Goal: Task Accomplishment & Management: Manage account settings

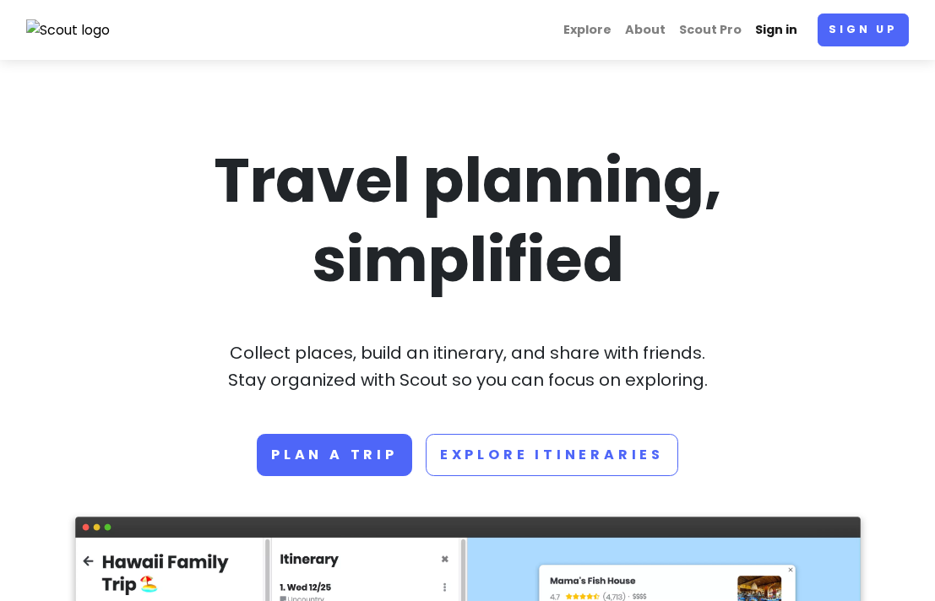
click at [779, 33] on link "Sign in" at bounding box center [776, 30] width 56 height 33
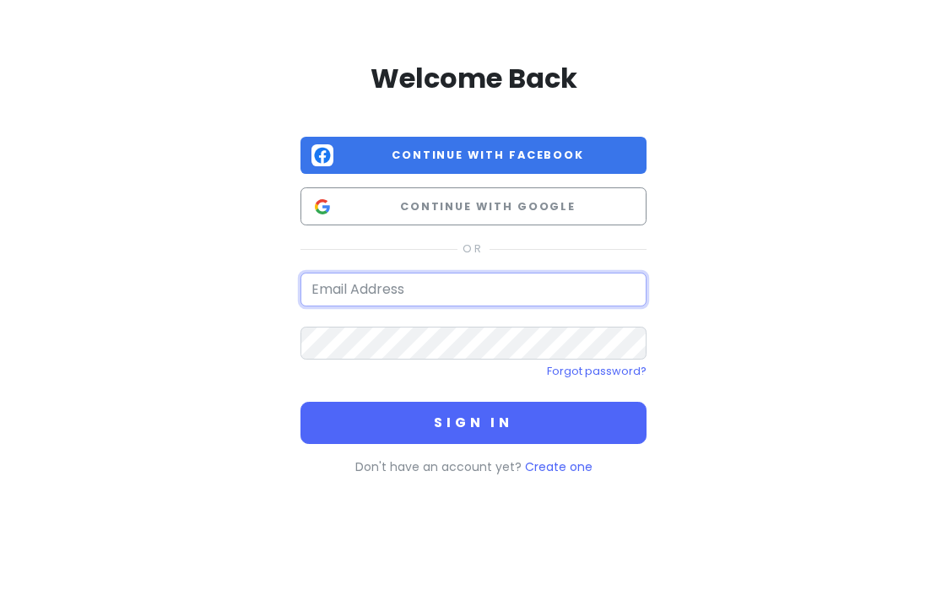
type input "[EMAIL_ADDRESS][DOMAIN_NAME]"
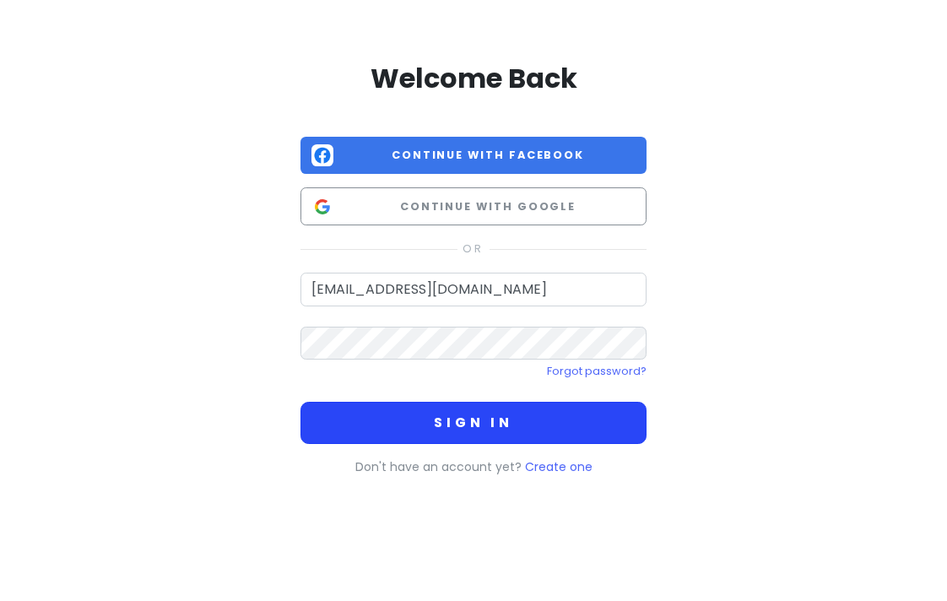
click at [447, 438] on button "Sign in" at bounding box center [474, 423] width 346 height 42
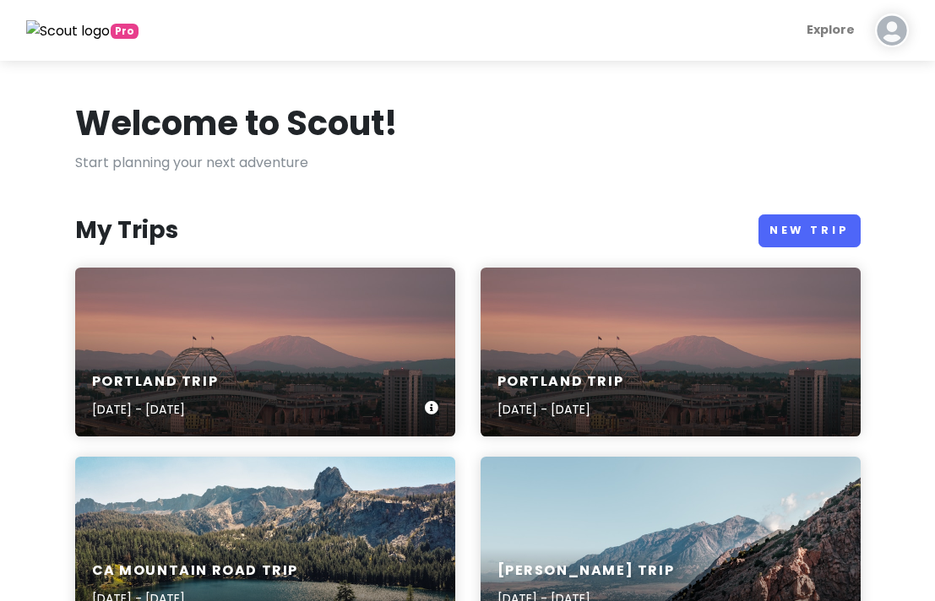
click at [213, 360] on div "Portland Trip [DATE] - [DATE]" at bounding box center [265, 396] width 380 height 80
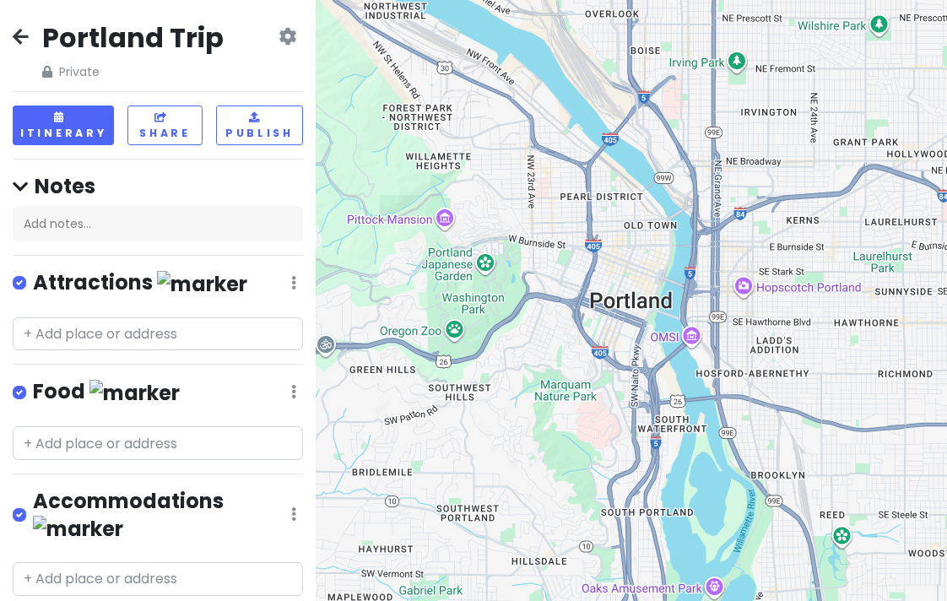
scroll to position [23, 0]
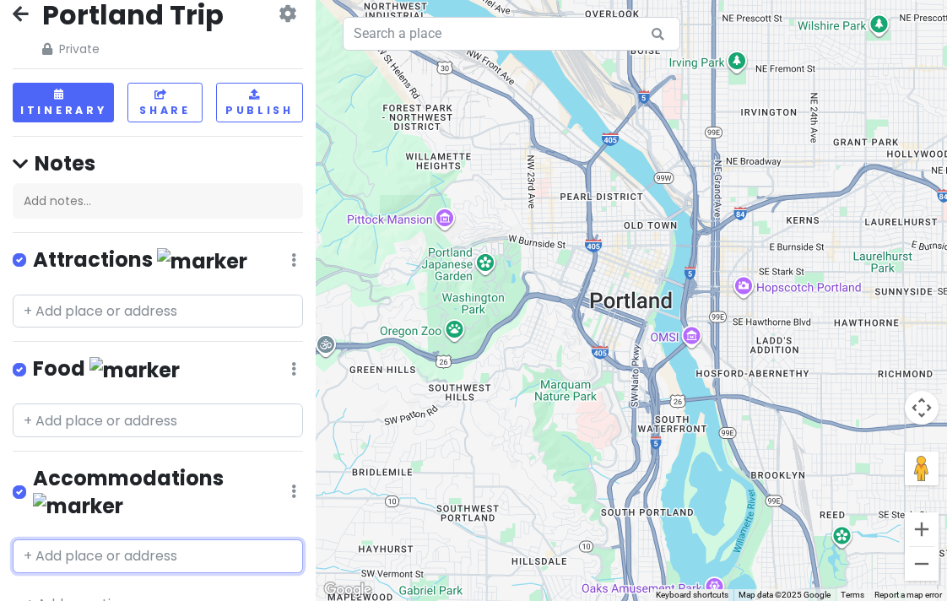
click at [121, 539] on input "text" at bounding box center [158, 556] width 290 height 34
type input "mariott"
click at [136, 586] on span "[GEOGRAPHIC_DATA]" at bounding box center [103, 594] width 138 height 17
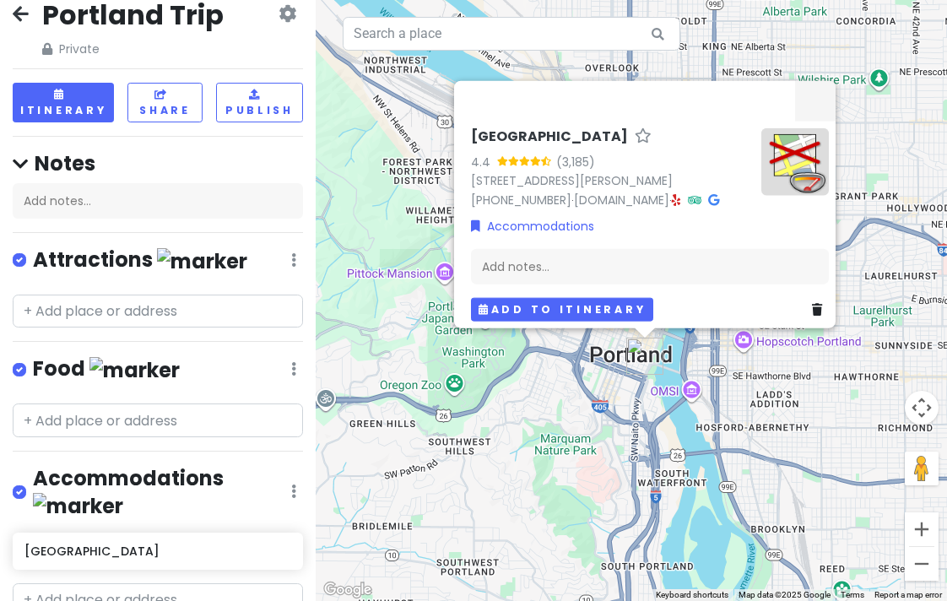
click at [520, 298] on button "Add to itinerary" at bounding box center [562, 309] width 182 height 24
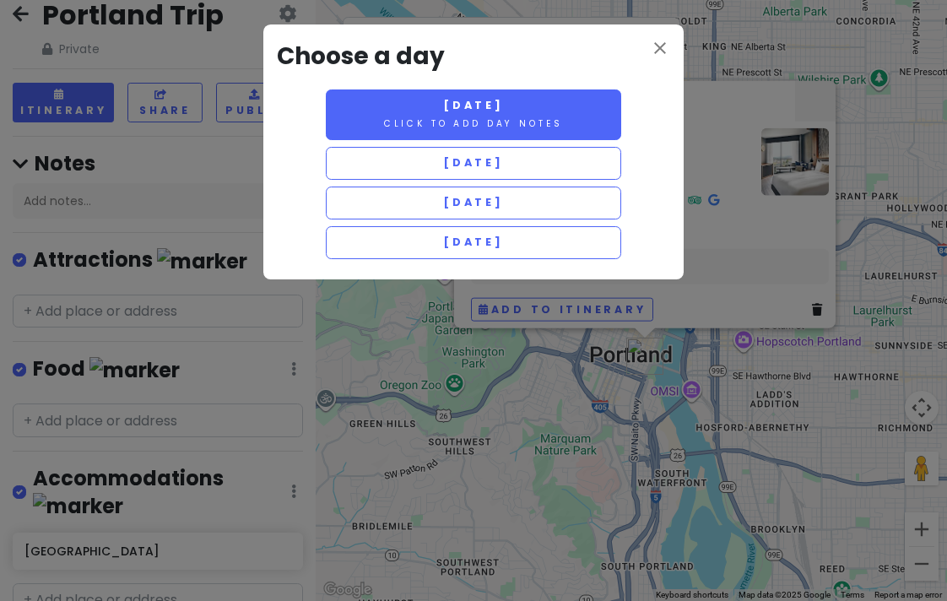
click at [384, 114] on button "[DATE] Click to add day notes" at bounding box center [473, 114] width 295 height 51
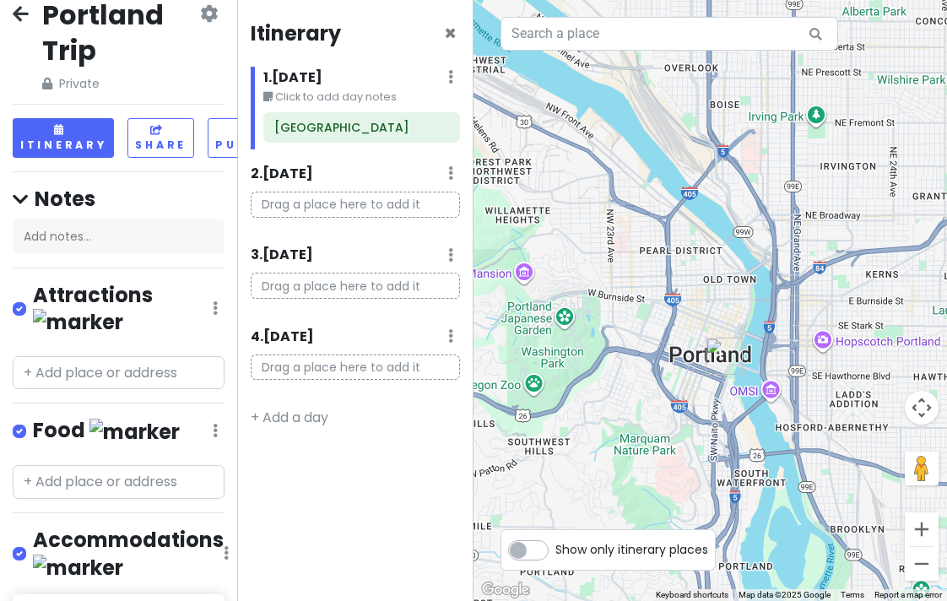
click at [453, 79] on div "1 . [DATE] Edit Day Notes Delete Day" at bounding box center [362, 81] width 198 height 29
click at [423, 128] on icon at bounding box center [423, 128] width 14 height 14
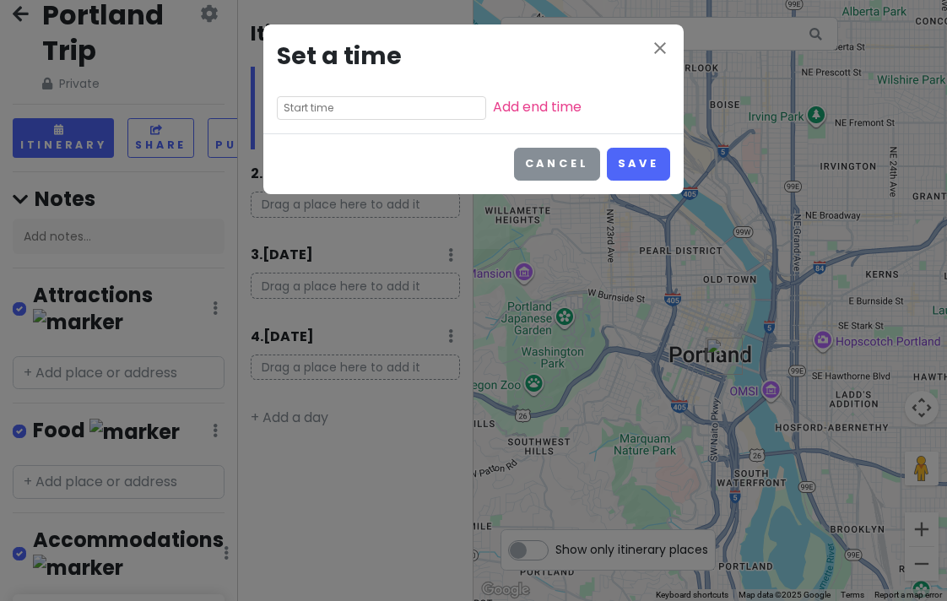
click at [565, 160] on button "Cancel" at bounding box center [557, 164] width 86 height 33
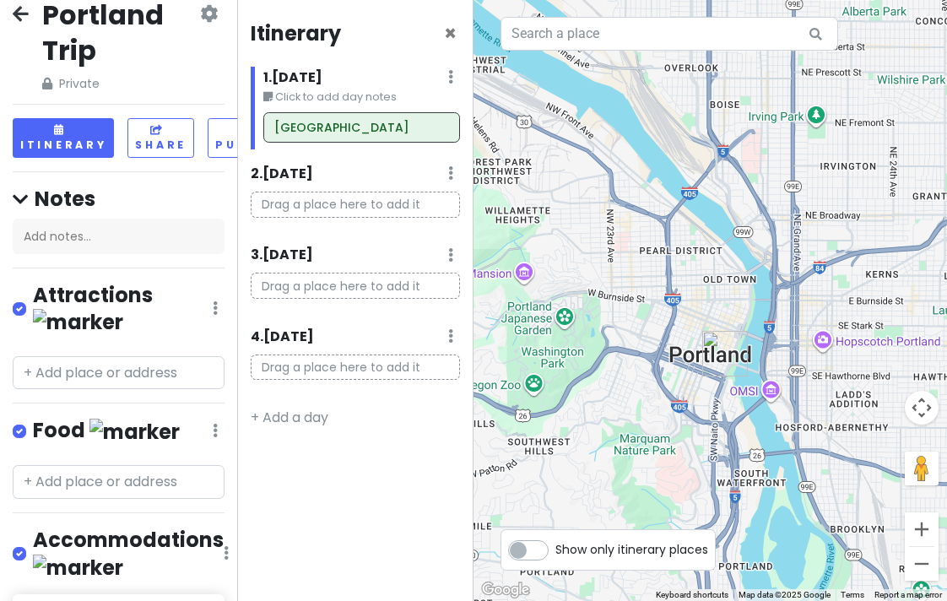
click at [111, 600] on h6 "[GEOGRAPHIC_DATA]" at bounding box center [112, 612] width 176 height 15
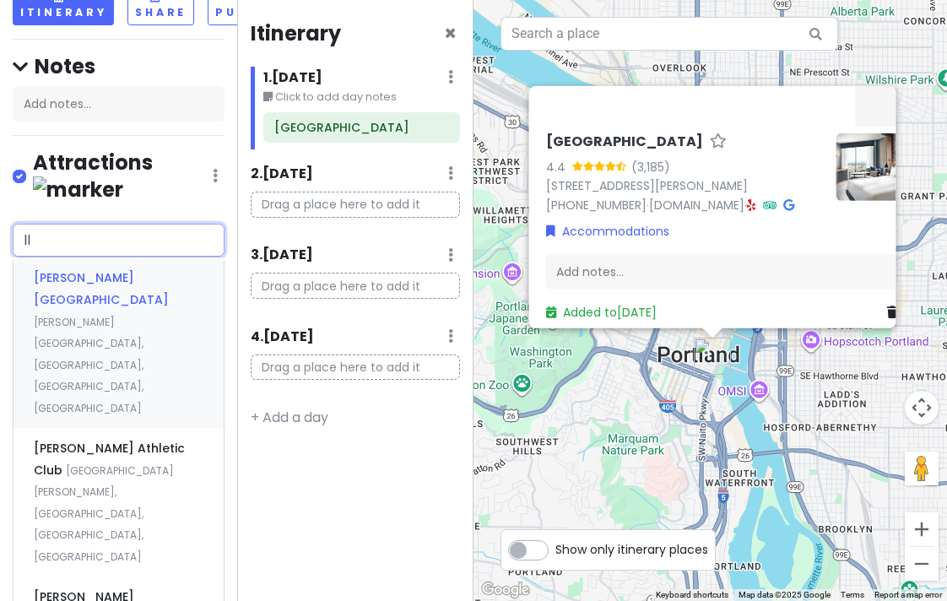
type input "llo"
click at [109, 269] on span "[PERSON_NAME][GEOGRAPHIC_DATA]" at bounding box center [101, 288] width 135 height 39
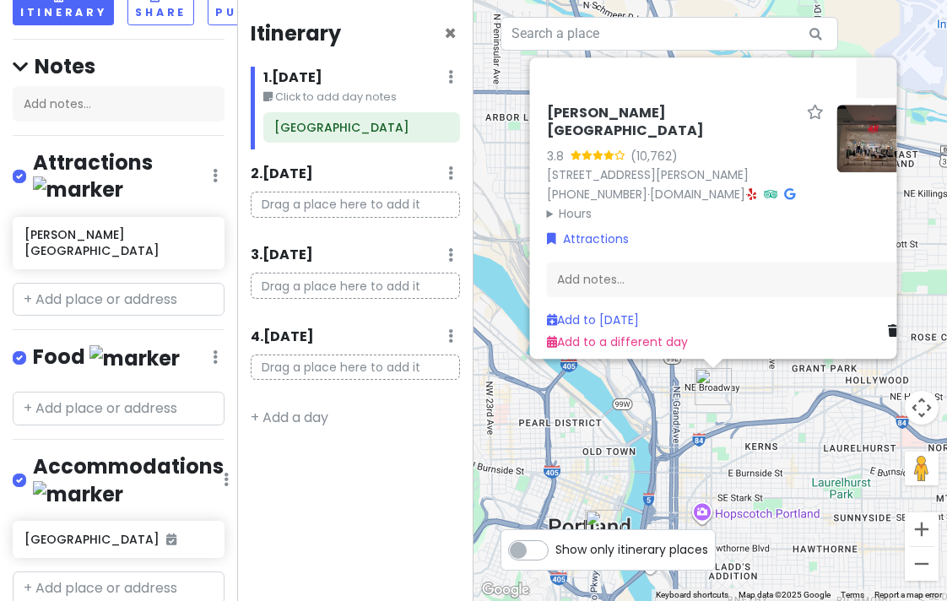
click at [601, 404] on div "[PERSON_NAME] Center 3.8 (10,762) [STREET_ADDRESS][PERSON_NAME] [PHONE_NUMBER] …" at bounding box center [711, 300] width 474 height 601
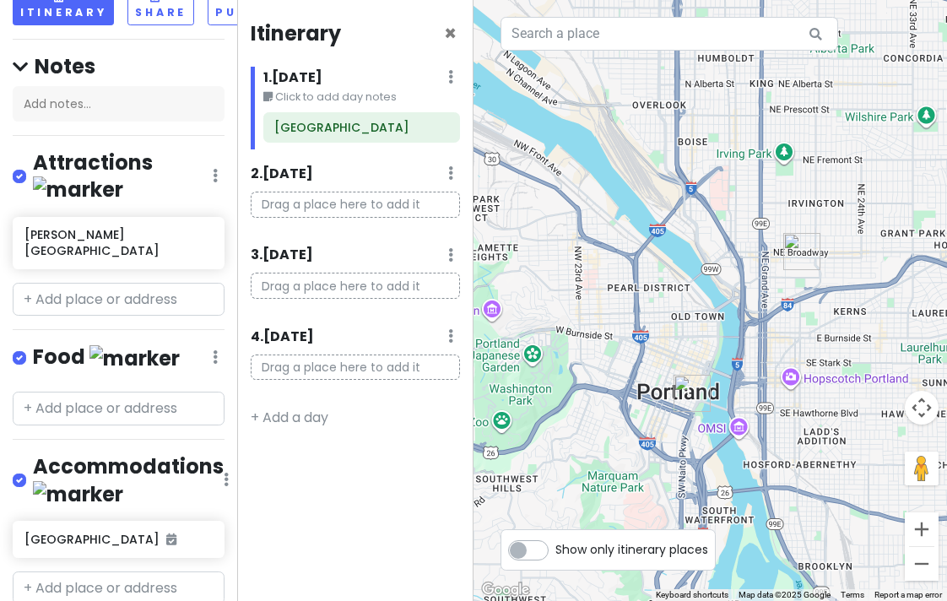
drag, startPoint x: 601, startPoint y: 404, endPoint x: 664, endPoint y: 242, distance: 173.2
click at [664, 242] on div at bounding box center [711, 300] width 474 height 601
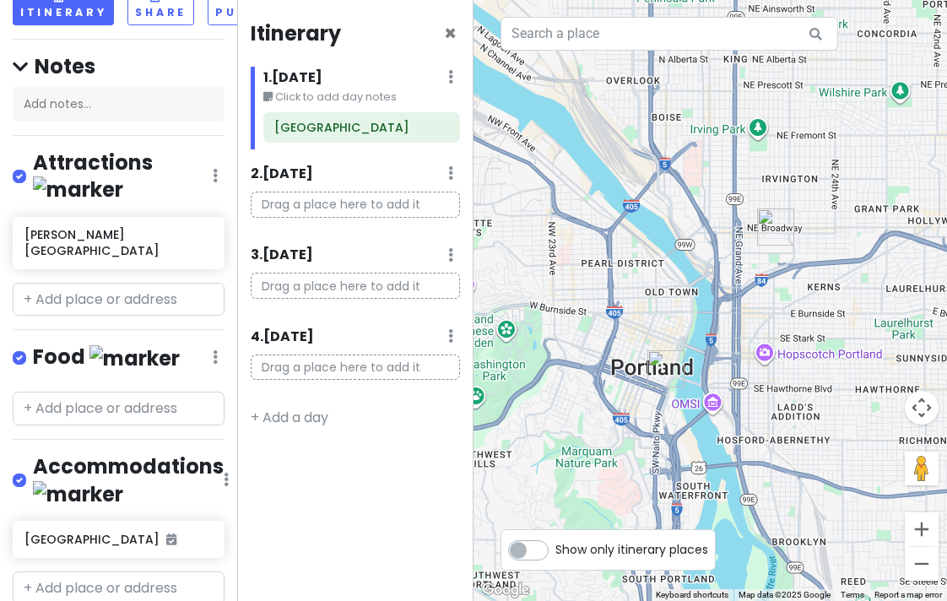
click at [767, 359] on div at bounding box center [711, 300] width 474 height 601
click at [73, 283] on input "text" at bounding box center [119, 300] width 212 height 34
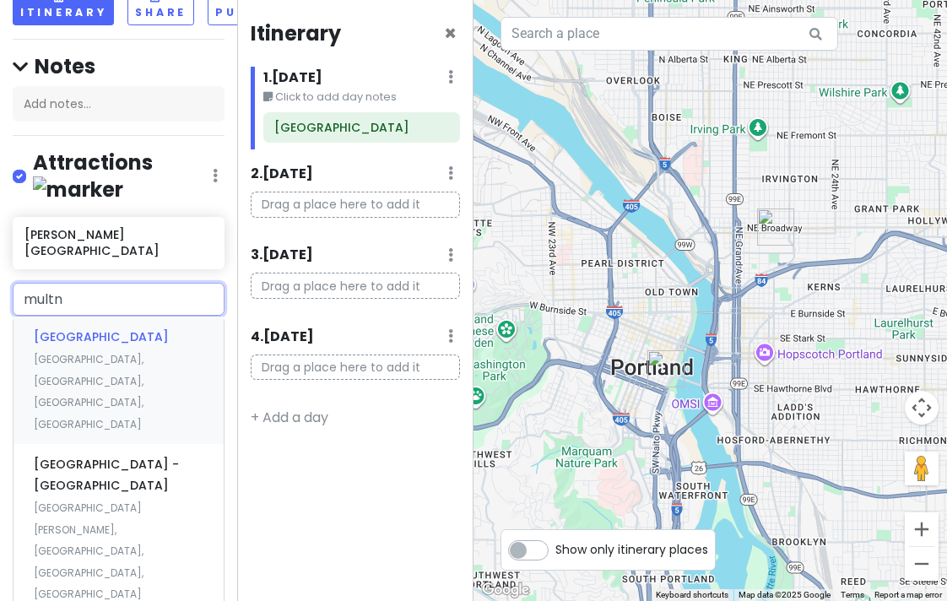
type input "multno"
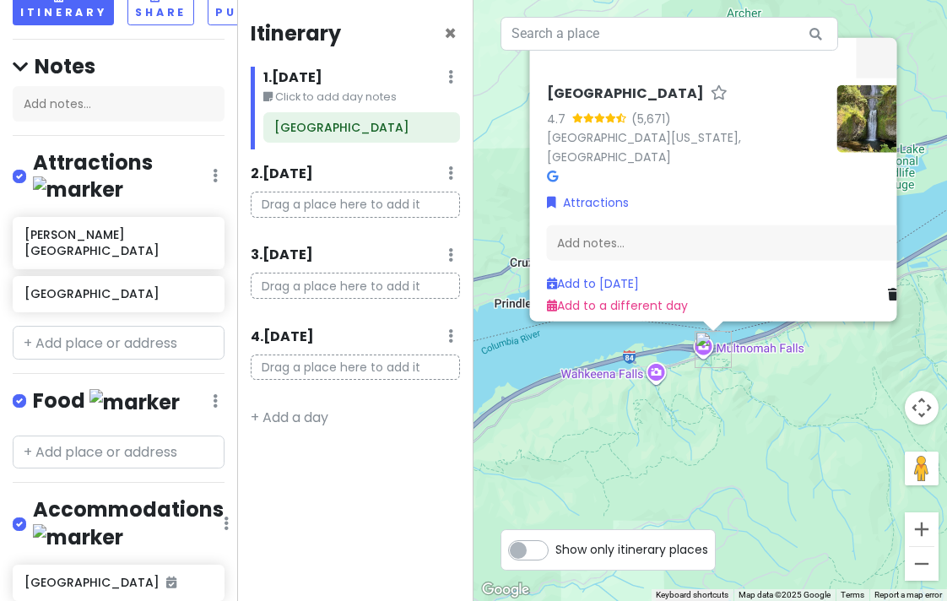
click at [674, 434] on div "Multnomah Falls 4.7 (5,671) [GEOGRAPHIC_DATA][US_STATE], [GEOGRAPHIC_DATA] Attr…" at bounding box center [711, 300] width 474 height 601
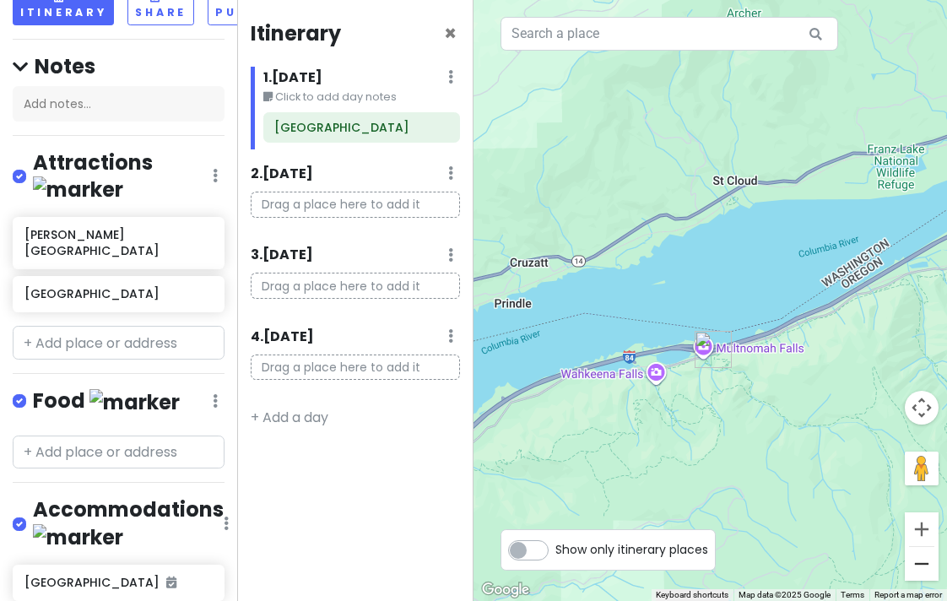
click at [916, 565] on button "Zoom out" at bounding box center [922, 564] width 34 height 34
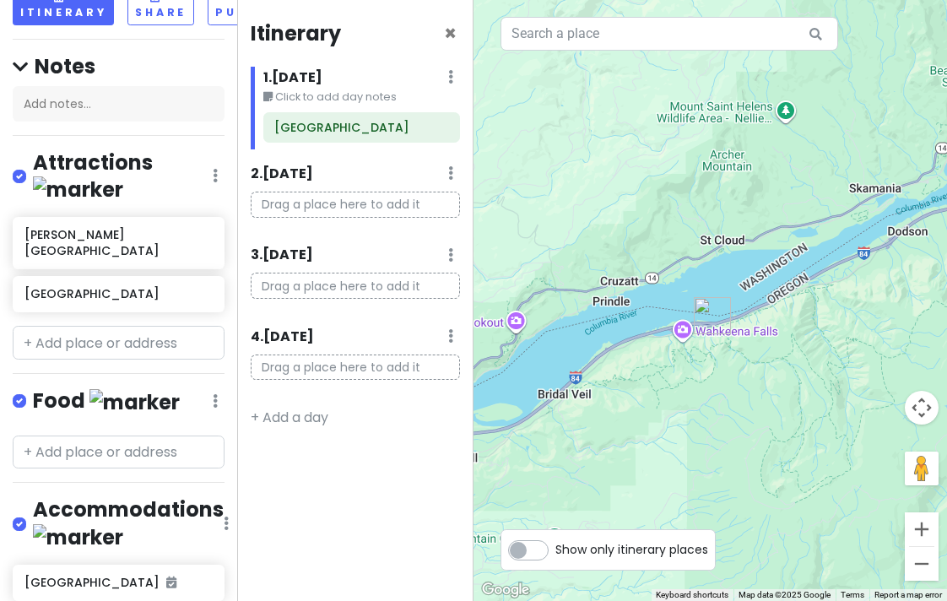
click at [916, 565] on button "Zoom out" at bounding box center [922, 564] width 34 height 34
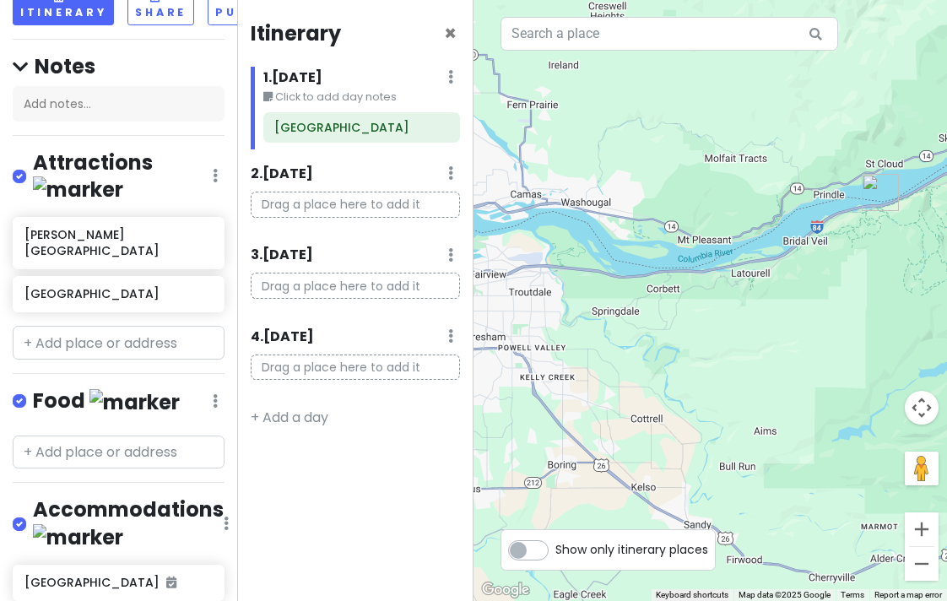
drag, startPoint x: 633, startPoint y: 443, endPoint x: 805, endPoint y: 336, distance: 202.9
click at [805, 336] on div at bounding box center [711, 300] width 474 height 601
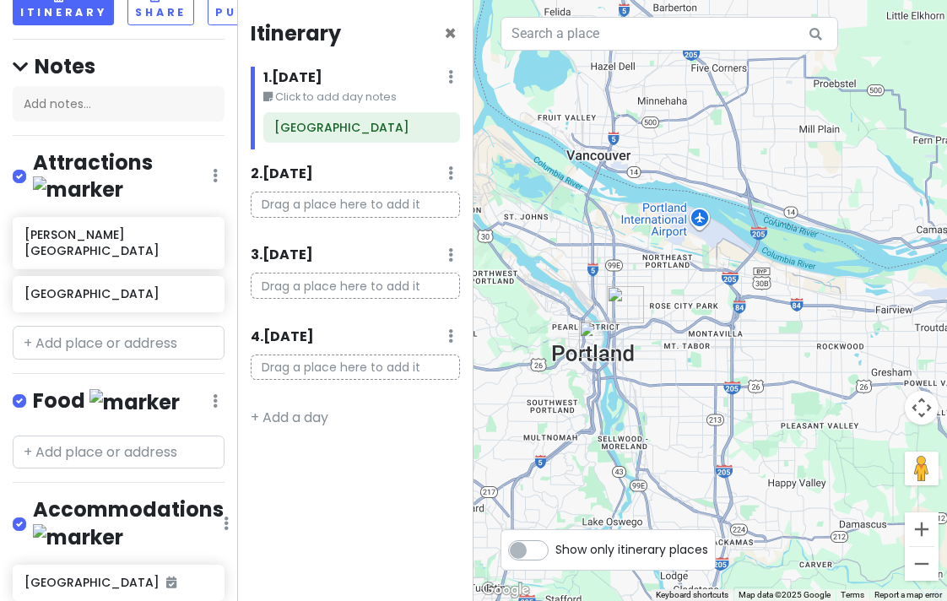
drag, startPoint x: 522, startPoint y: 348, endPoint x: 934, endPoint y: 382, distance: 413.5
click at [934, 382] on div at bounding box center [711, 300] width 474 height 601
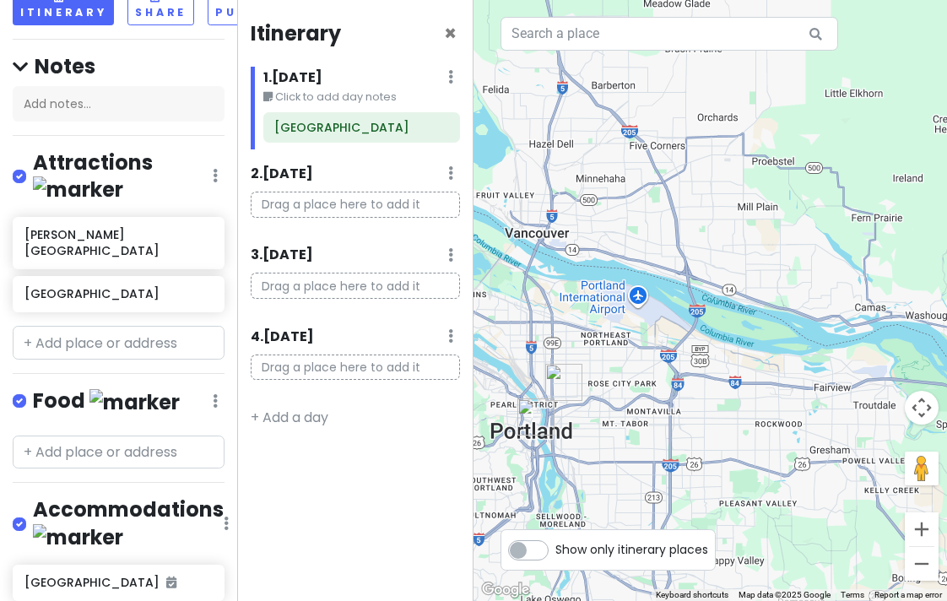
drag, startPoint x: 858, startPoint y: 361, endPoint x: 793, endPoint y: 439, distance: 101.9
click at [793, 439] on div at bounding box center [711, 300] width 474 height 601
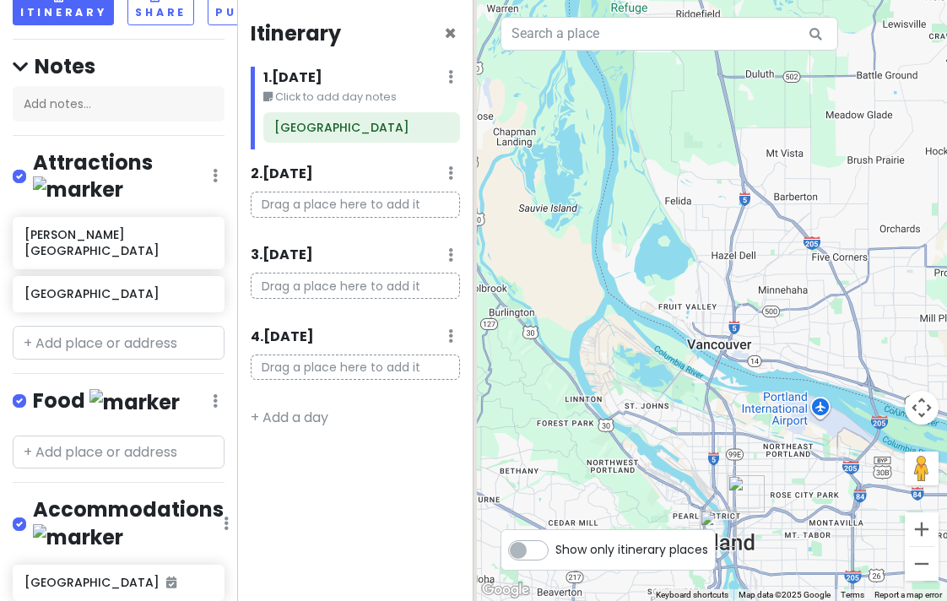
drag, startPoint x: 589, startPoint y: 236, endPoint x: 775, endPoint y: 349, distance: 217.0
click at [775, 349] on div at bounding box center [711, 300] width 474 height 601
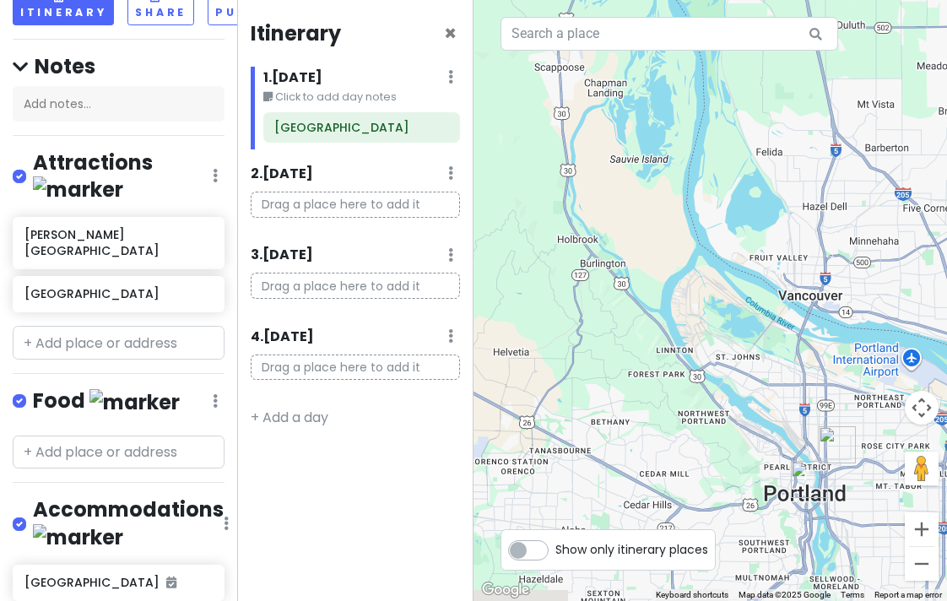
drag, startPoint x: 583, startPoint y: 197, endPoint x: 663, endPoint y: 133, distance: 102.2
click at [663, 133] on div at bounding box center [711, 300] width 474 height 601
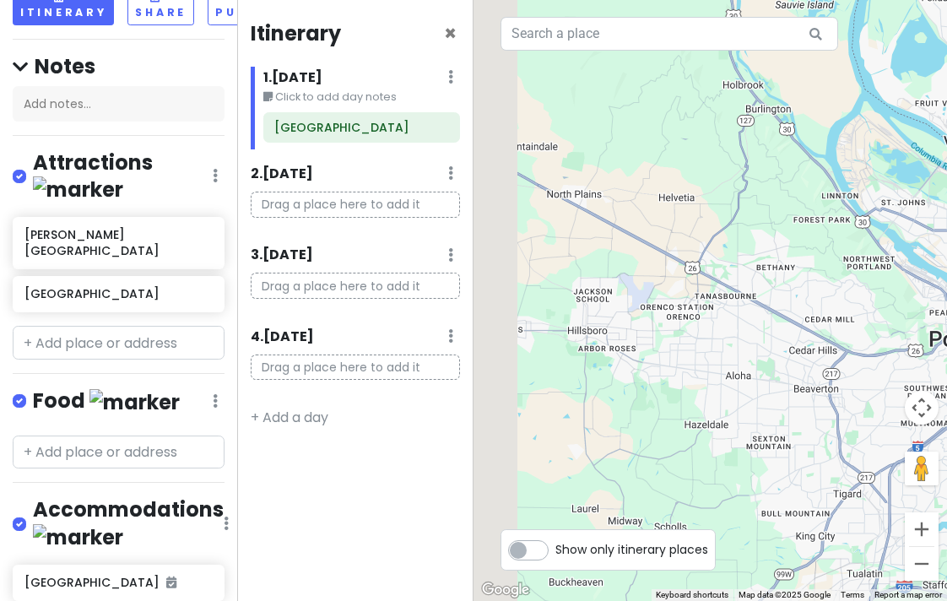
drag, startPoint x: 700, startPoint y: 324, endPoint x: 878, endPoint y: 183, distance: 227.2
click at [878, 183] on div at bounding box center [711, 300] width 474 height 601
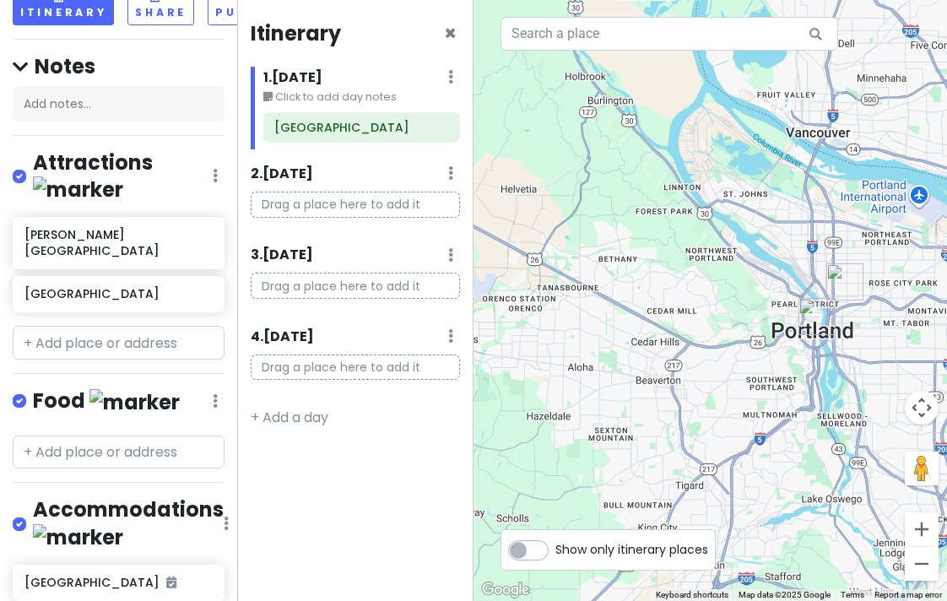
drag, startPoint x: 822, startPoint y: 421, endPoint x: 650, endPoint y: 408, distance: 172.8
click at [650, 408] on div at bounding box center [711, 300] width 474 height 601
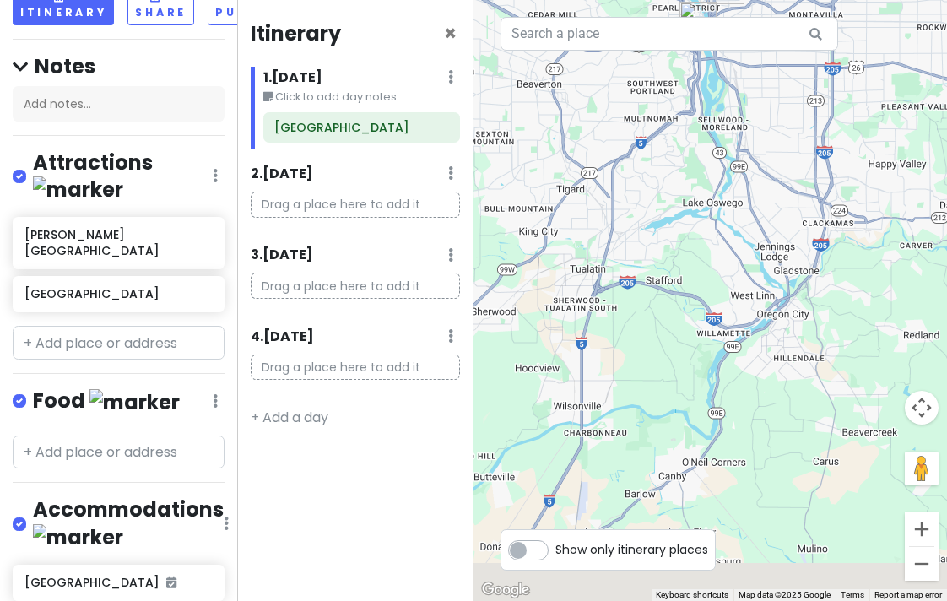
drag, startPoint x: 820, startPoint y: 409, endPoint x: 709, endPoint y: 117, distance: 312.4
click at [709, 117] on div at bounding box center [711, 300] width 474 height 601
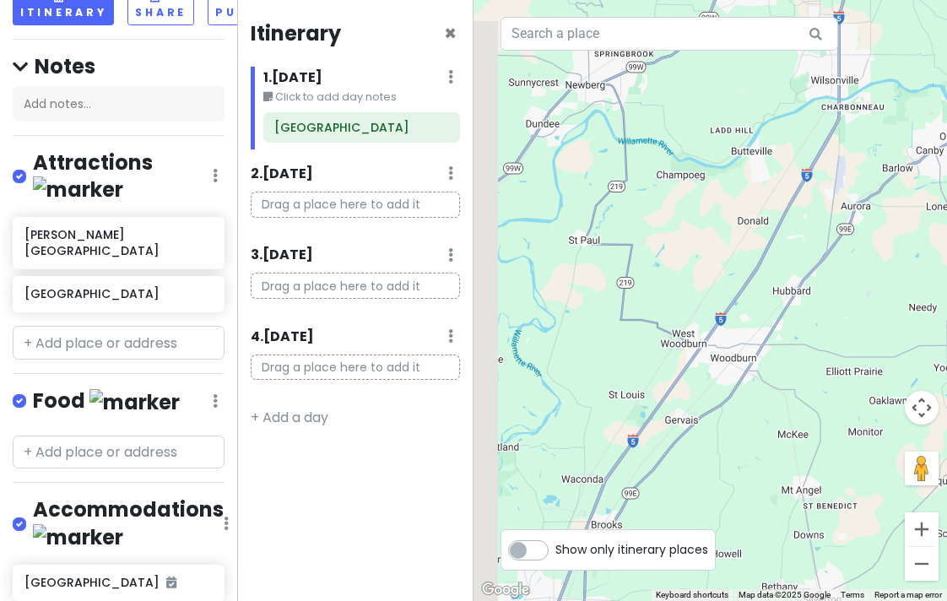
drag, startPoint x: 621, startPoint y: 404, endPoint x: 881, endPoint y: 76, distance: 418.9
click at [881, 76] on div at bounding box center [711, 300] width 474 height 601
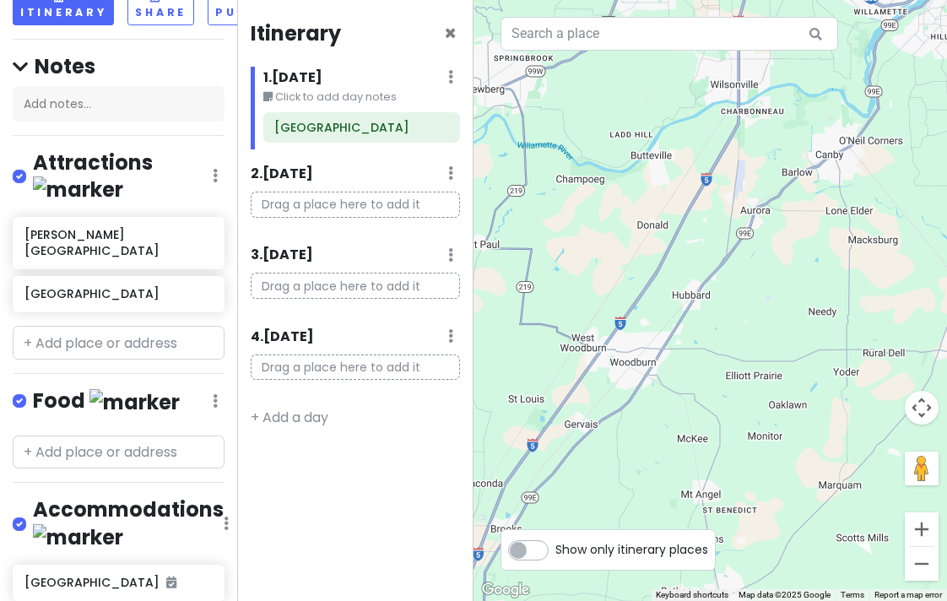
drag, startPoint x: 685, startPoint y: 388, endPoint x: 573, endPoint y: 398, distance: 111.9
click at [573, 398] on div at bounding box center [711, 300] width 474 height 601
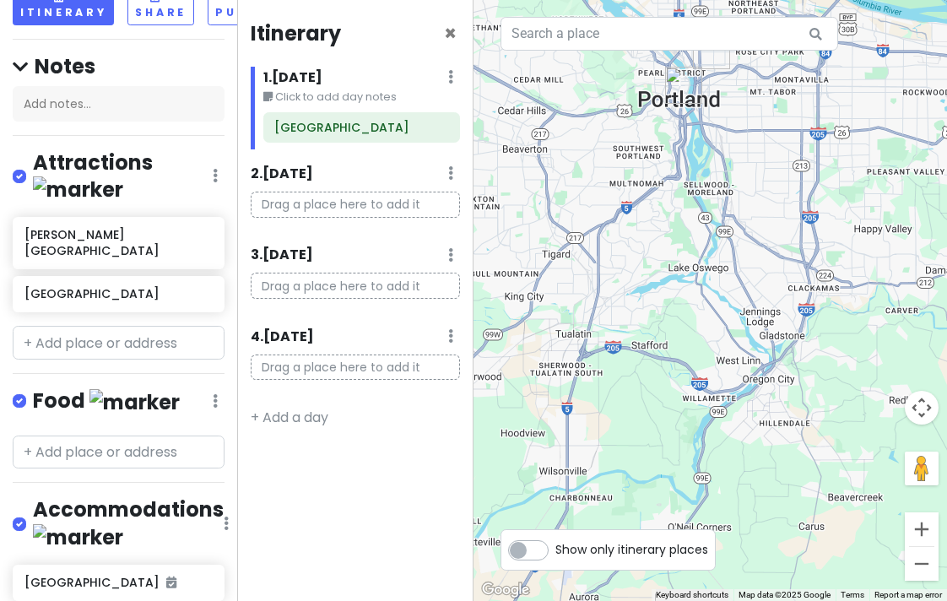
drag, startPoint x: 779, startPoint y: 165, endPoint x: 615, endPoint y: 550, distance: 417.6
click at [615, 550] on div "← Move left → Move right ↑ Move up ↓ Move down + Zoom in - Zoom out Home Jump l…" at bounding box center [711, 300] width 474 height 601
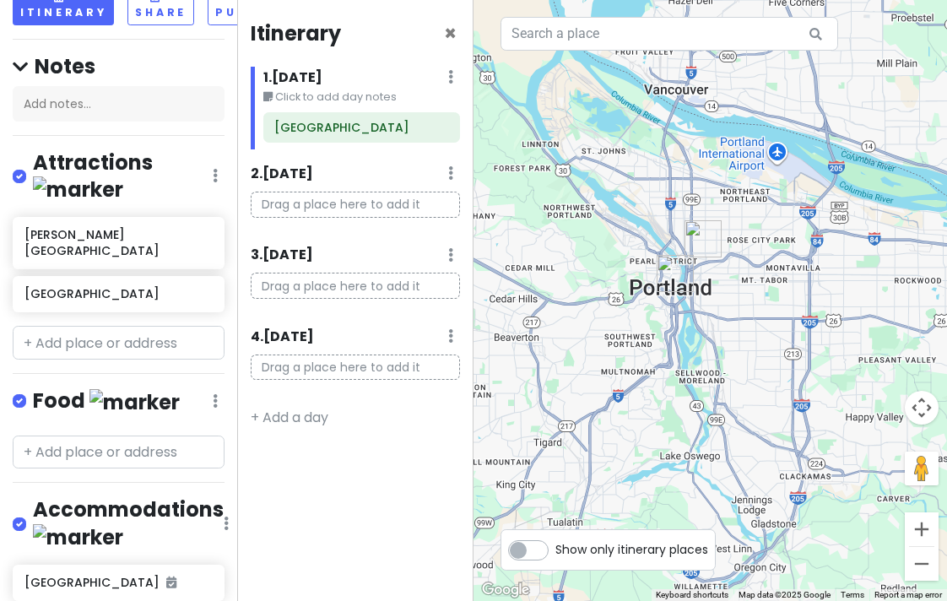
drag, startPoint x: 686, startPoint y: 276, endPoint x: 678, endPoint y: 470, distance: 194.3
click at [678, 470] on div at bounding box center [711, 300] width 474 height 601
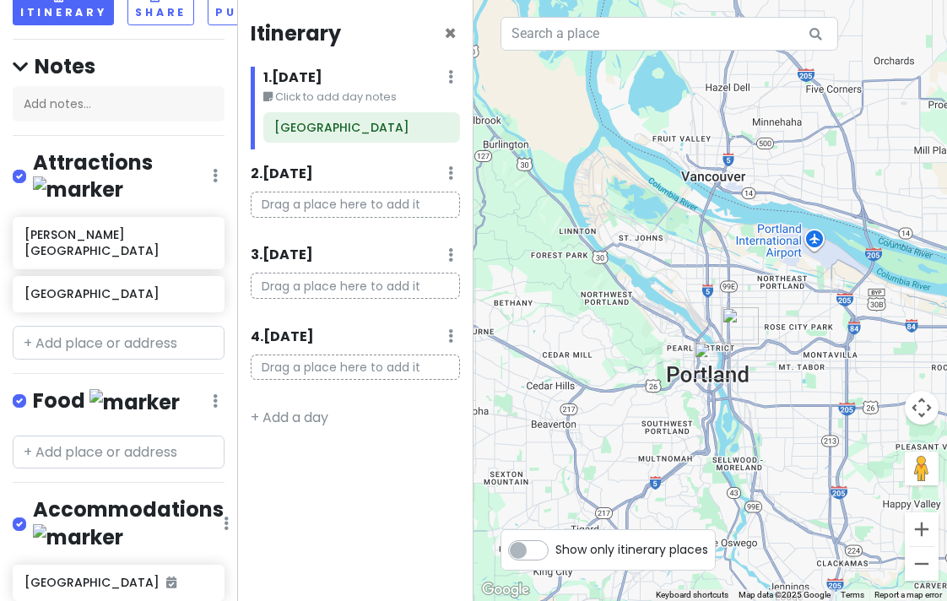
drag, startPoint x: 639, startPoint y: 204, endPoint x: 675, endPoint y: 292, distance: 95.0
click at [675, 292] on div at bounding box center [711, 300] width 474 height 601
click at [84, 326] on input "text" at bounding box center [119, 343] width 212 height 34
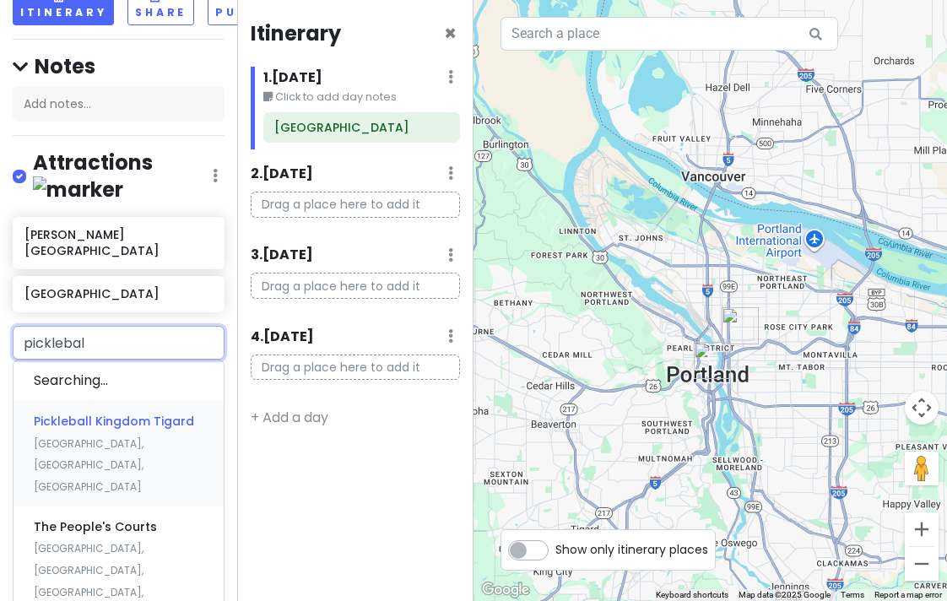
type input "pickleball"
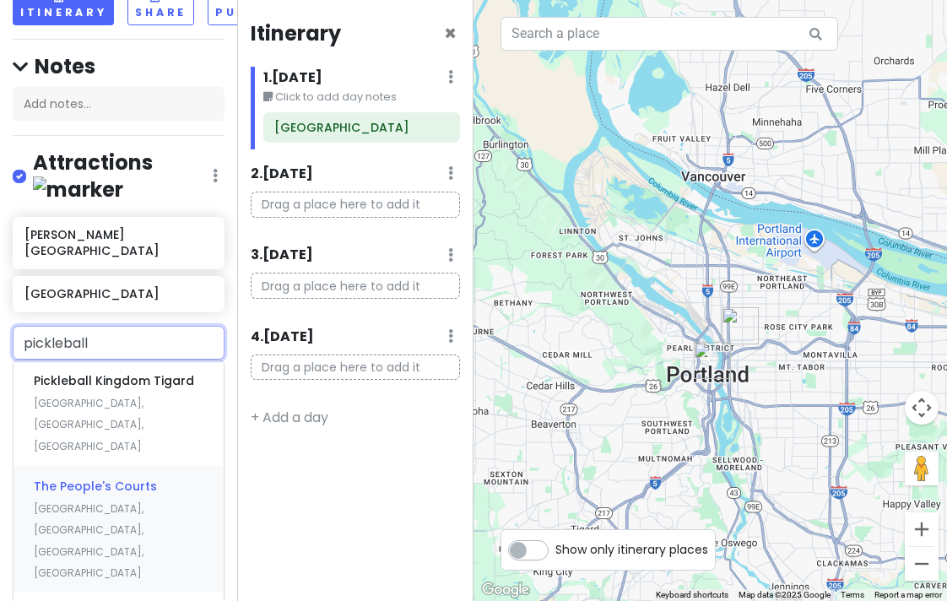
click at [77, 466] on div "The People's Courts [GEOGRAPHIC_DATA], [GEOGRAPHIC_DATA], [GEOGRAPHIC_DATA]" at bounding box center [119, 529] width 210 height 127
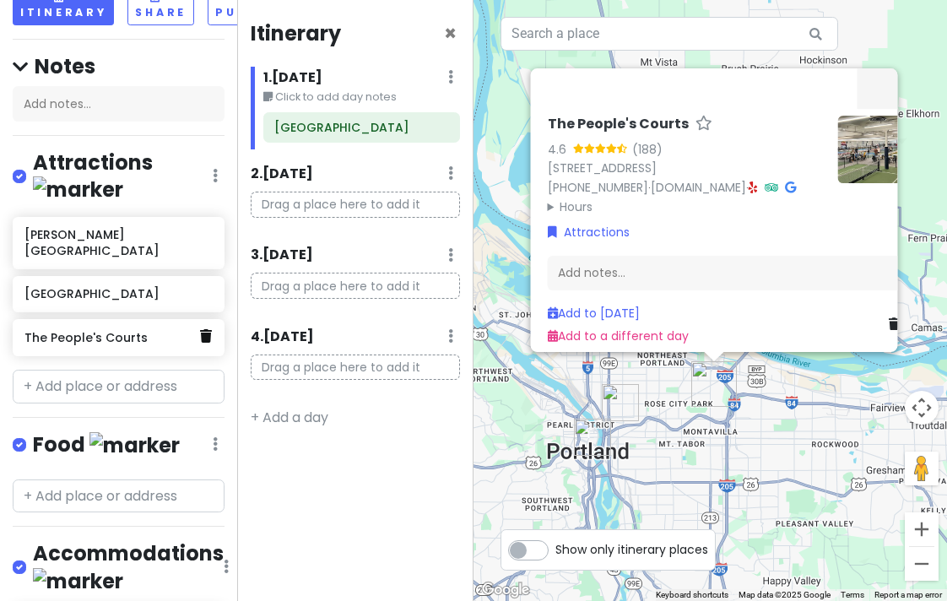
click at [200, 329] on icon at bounding box center [206, 336] width 12 height 14
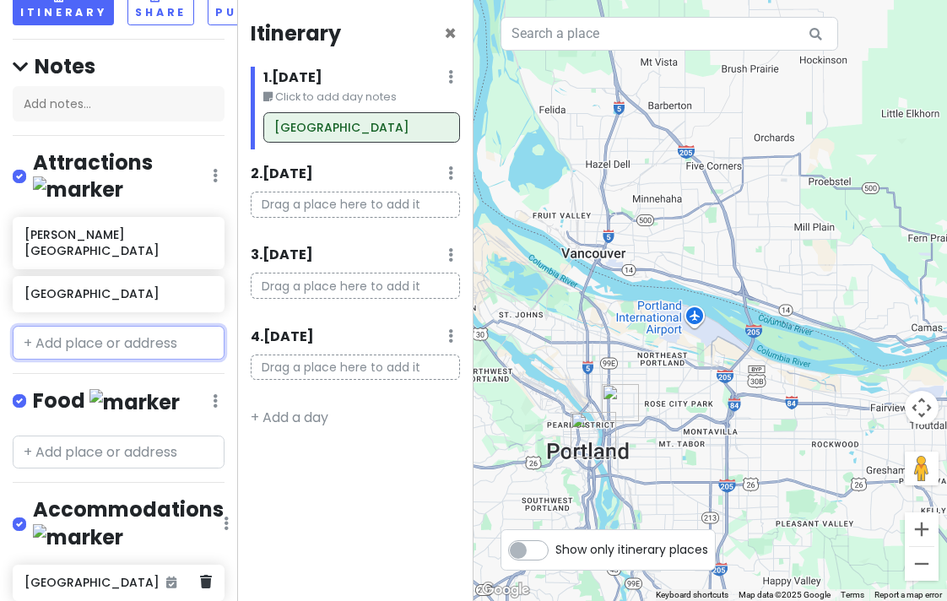
click at [114, 575] on h6 "[GEOGRAPHIC_DATA]" at bounding box center [112, 582] width 176 height 15
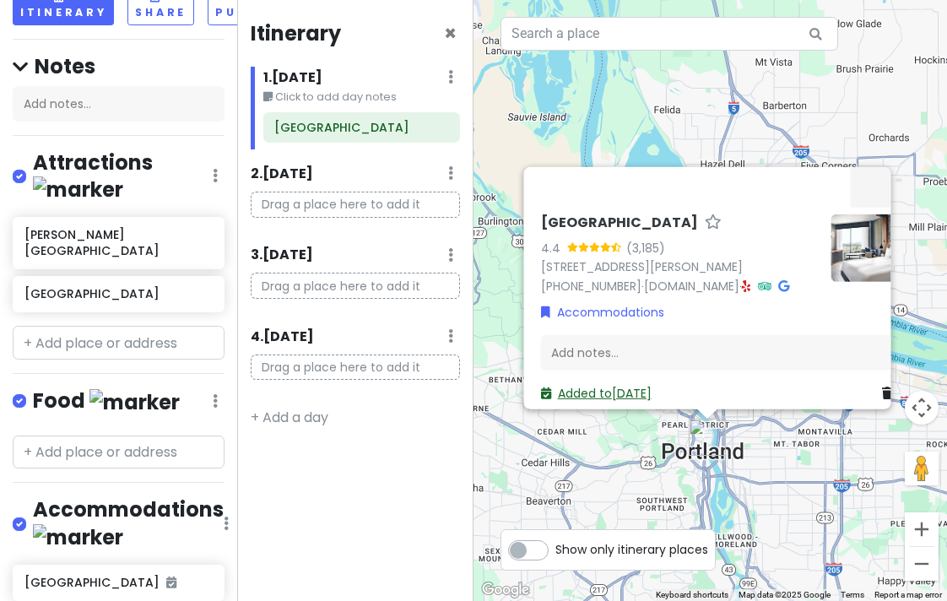
click at [590, 388] on link "Added to [DATE]" at bounding box center [595, 393] width 111 height 17
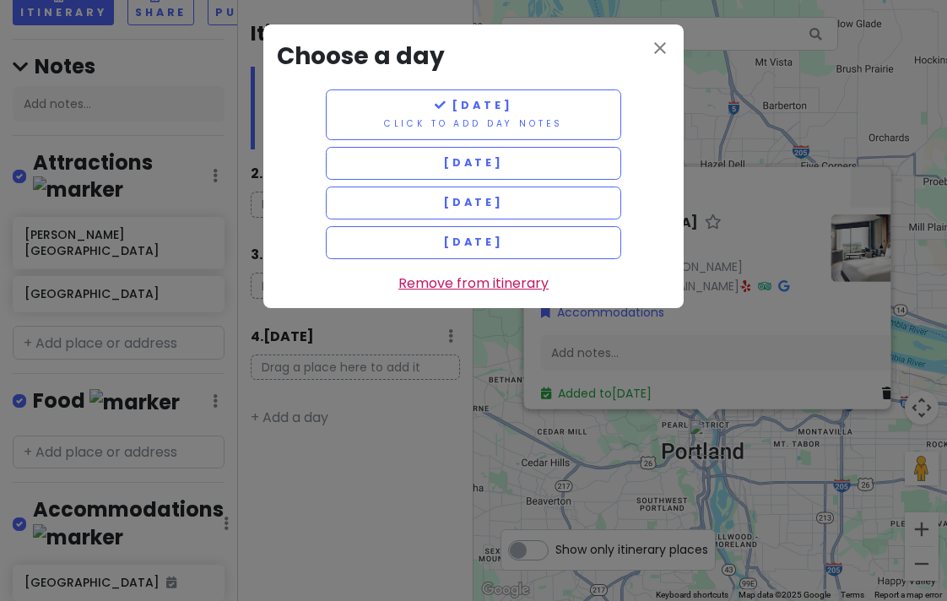
click at [445, 278] on link "Remove from itinerary" at bounding box center [473, 284] width 150 height 22
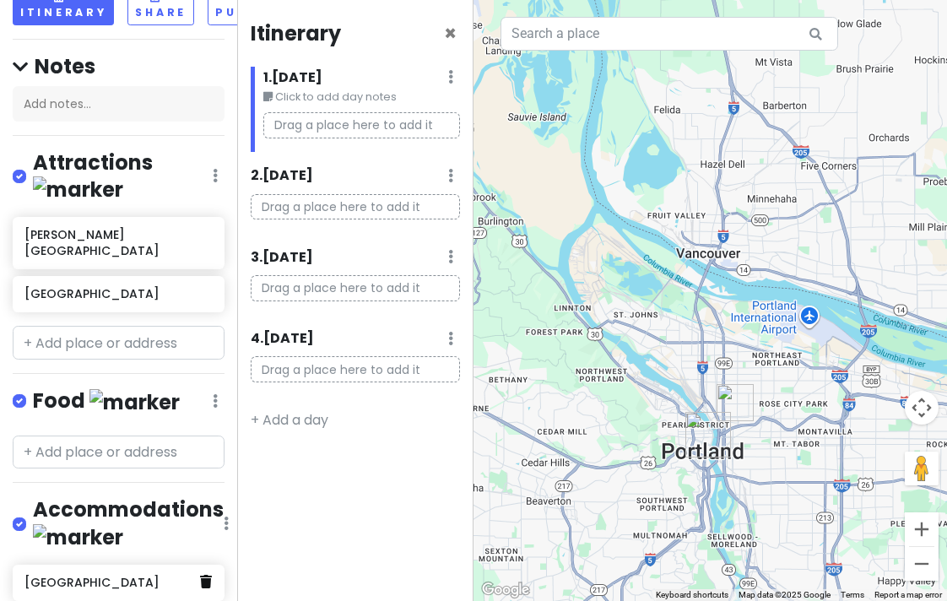
click at [200, 575] on icon at bounding box center [206, 582] width 12 height 14
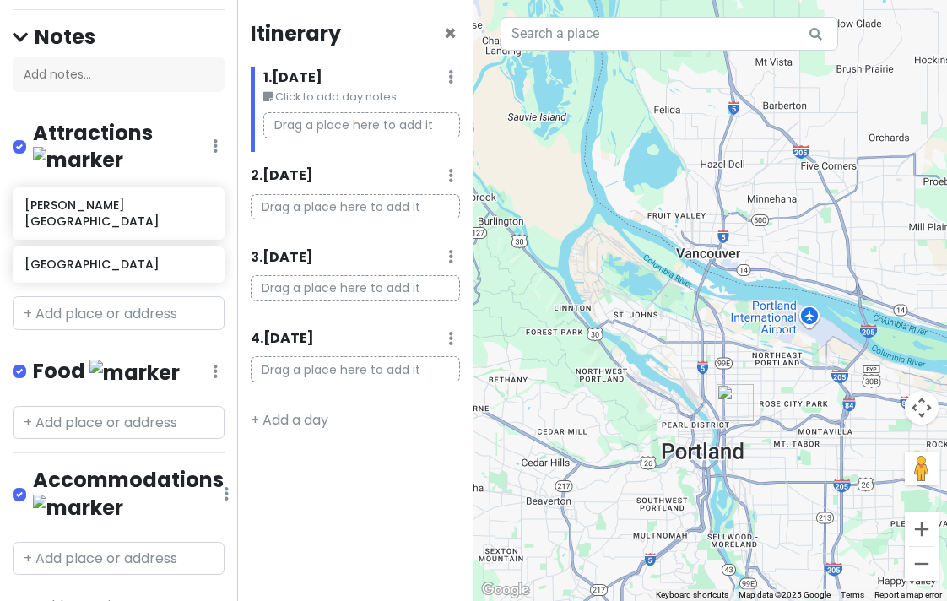
scroll to position [183, 0]
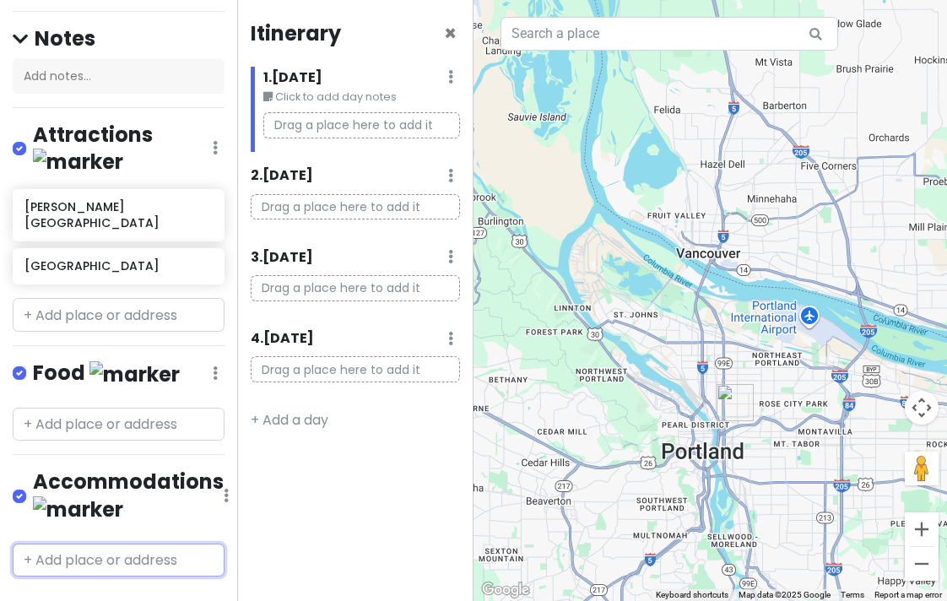
click at [52, 544] on input "text" at bounding box center [119, 561] width 212 height 34
type input "P"
type input "mariott"
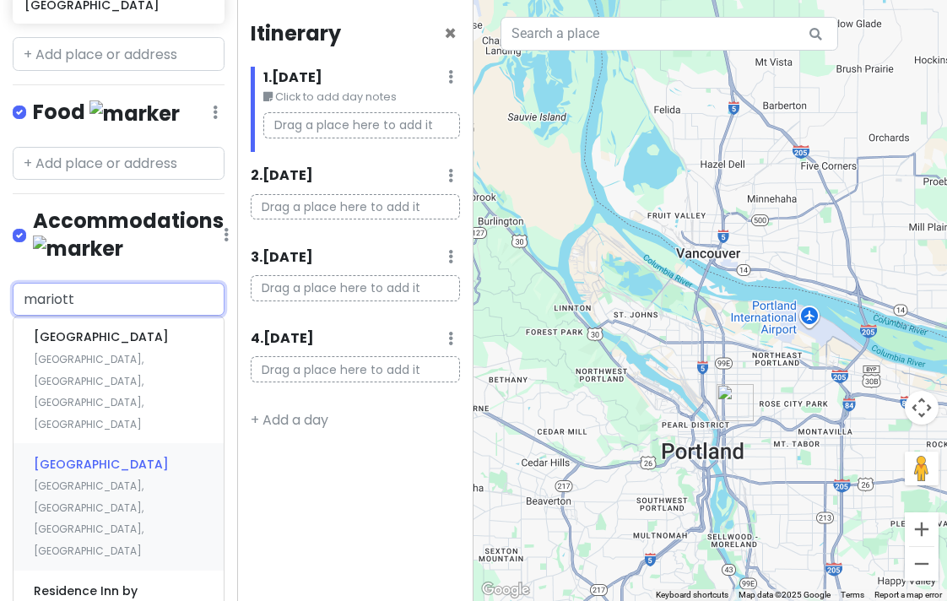
scroll to position [445, 0]
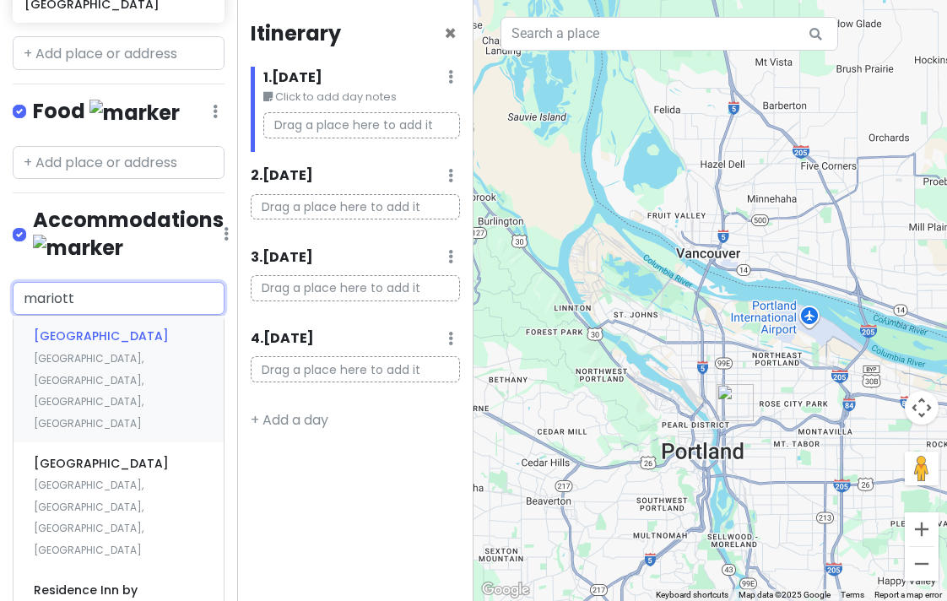
click at [99, 328] on span "[GEOGRAPHIC_DATA]" at bounding box center [101, 336] width 135 height 17
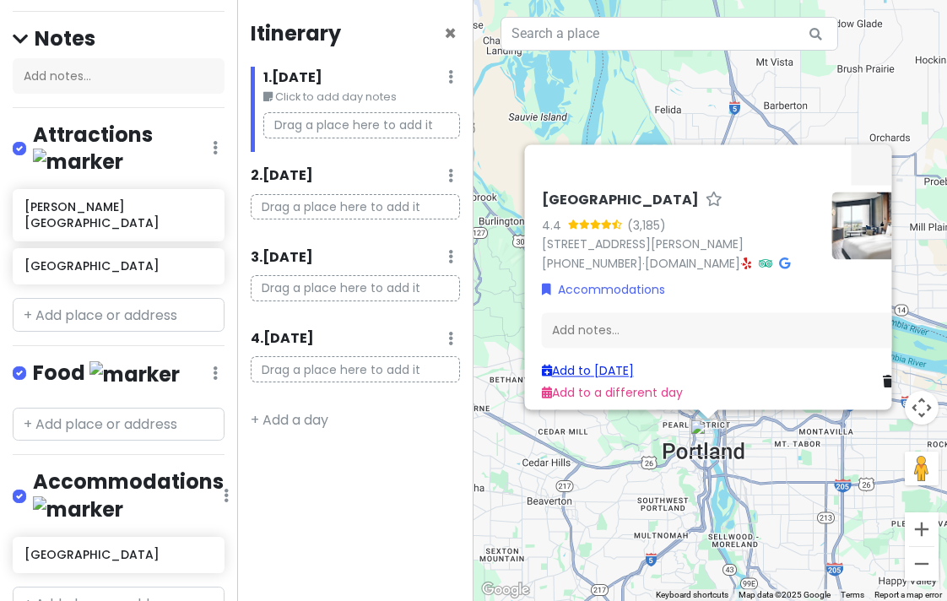
scroll to position [0, 0]
click at [610, 385] on link "Add to a different day" at bounding box center [611, 393] width 141 height 17
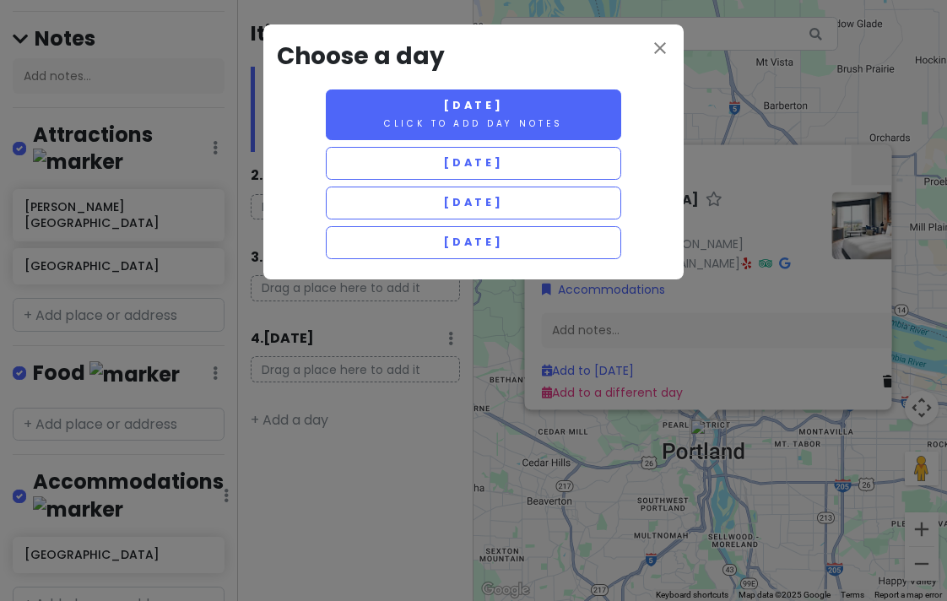
click at [483, 114] on button "[DATE] Click to add day notes" at bounding box center [473, 114] width 295 height 51
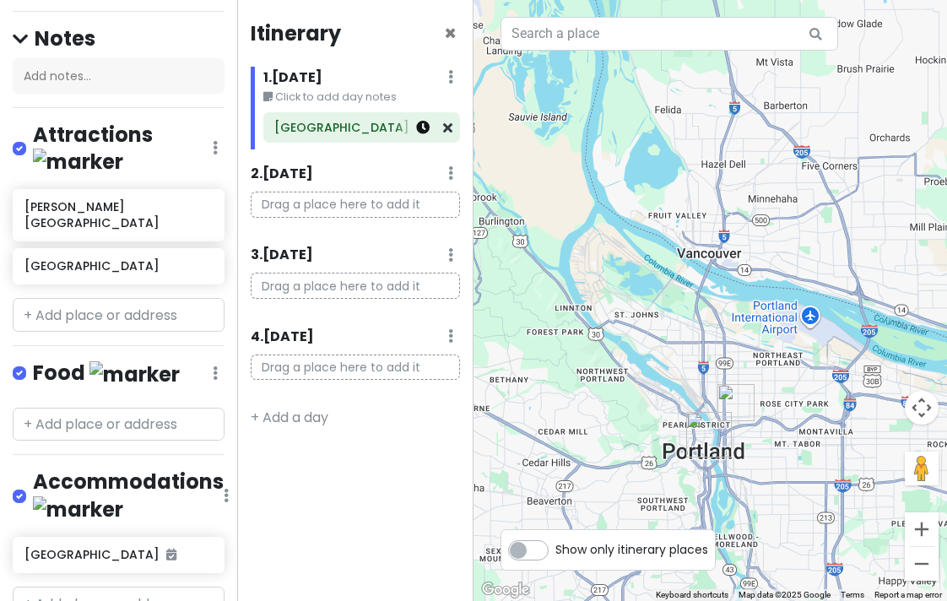
click at [426, 128] on icon at bounding box center [423, 128] width 14 height 14
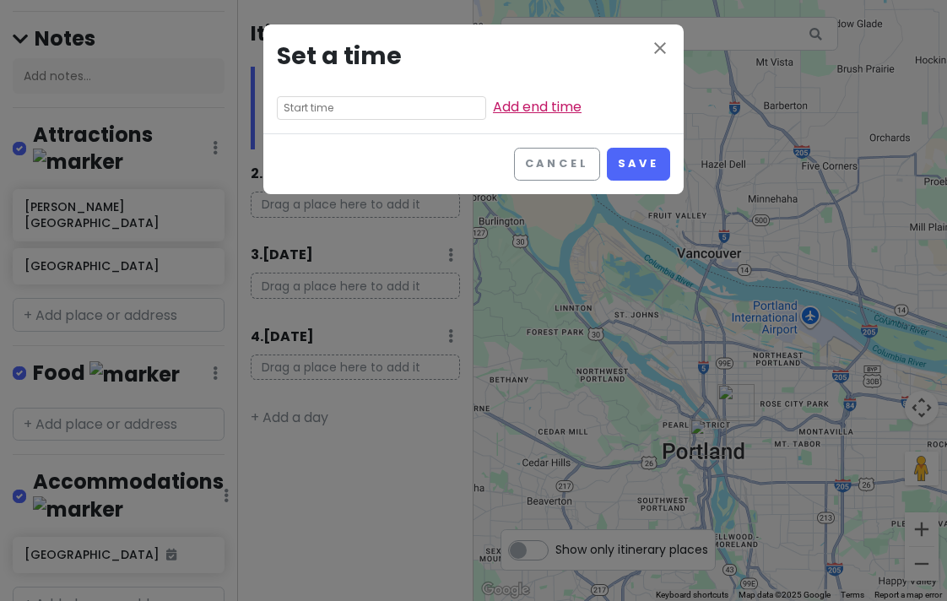
click at [523, 108] on link "Add end time" at bounding box center [537, 106] width 89 height 19
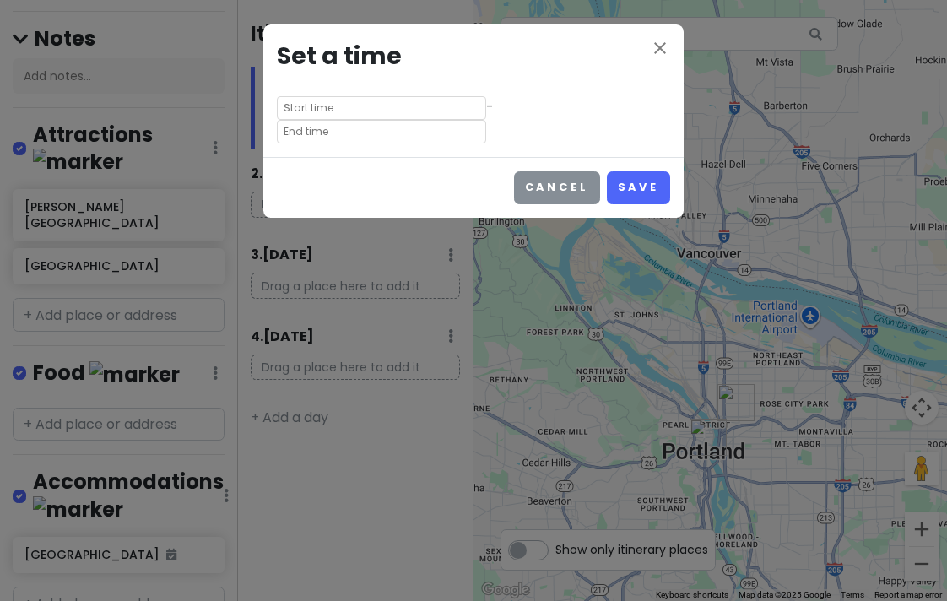
click at [564, 186] on button "Cancel" at bounding box center [557, 187] width 86 height 33
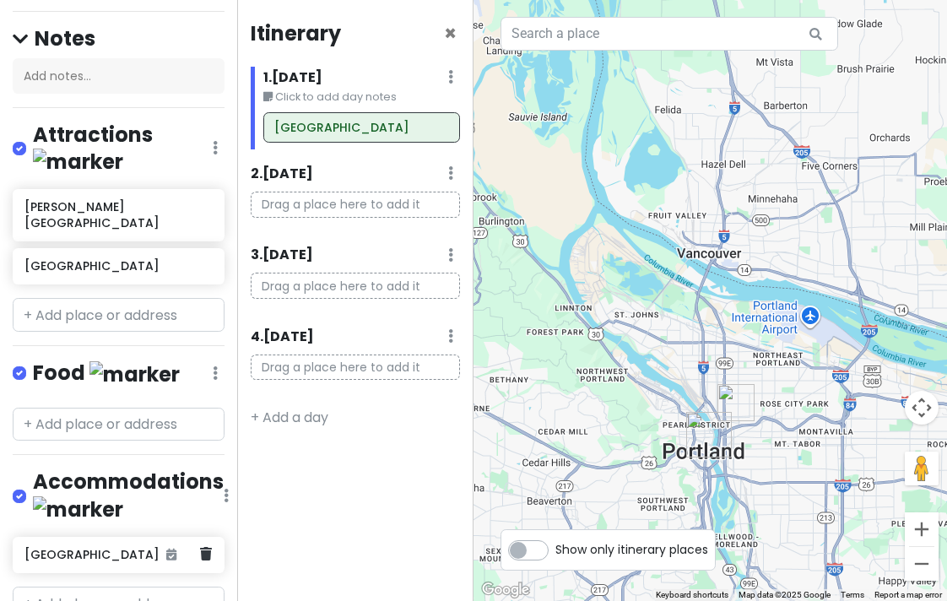
click at [92, 547] on h6 "[GEOGRAPHIC_DATA]" at bounding box center [112, 554] width 176 height 15
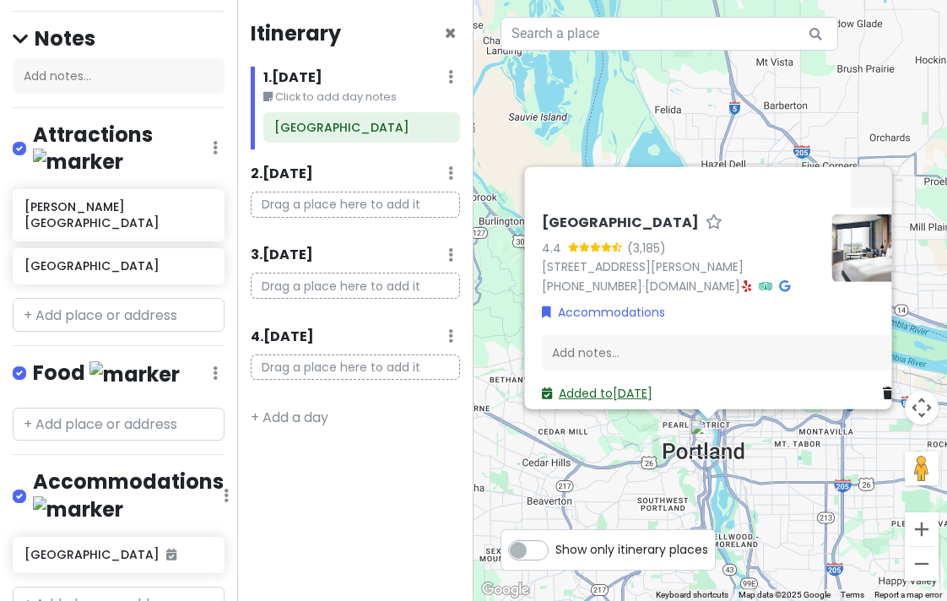
click at [621, 386] on link "Added to [DATE]" at bounding box center [596, 393] width 111 height 17
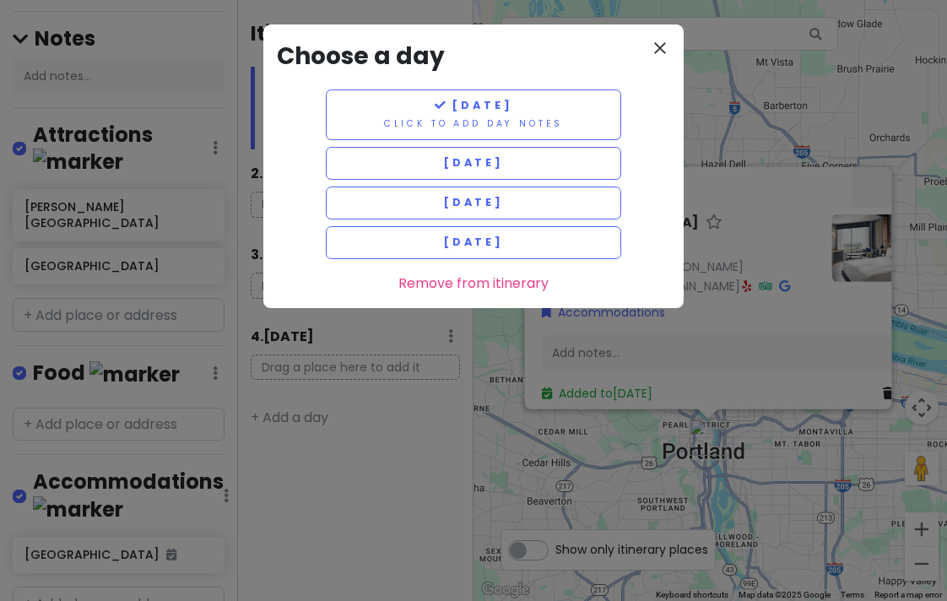
click at [659, 43] on icon "close" at bounding box center [660, 48] width 20 height 20
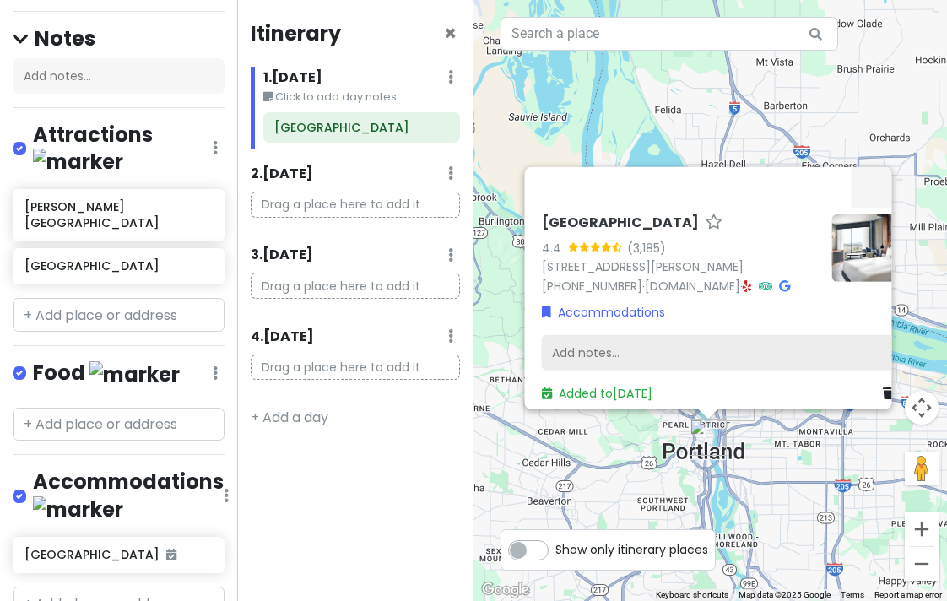
click at [566, 342] on div "Add notes..." at bounding box center [720, 352] width 358 height 35
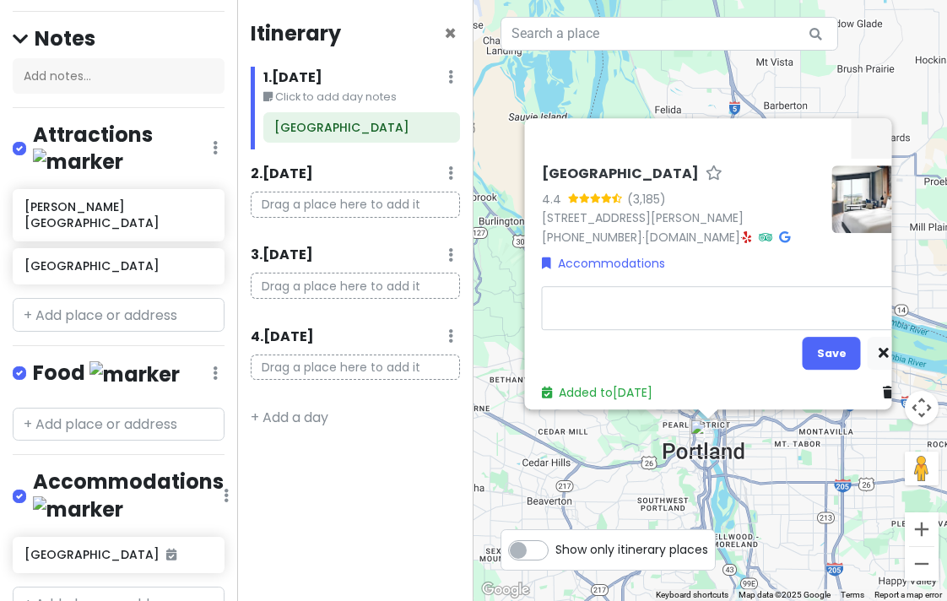
type textarea "x"
type textarea "CONFIRMATION NUMBER 86916906"
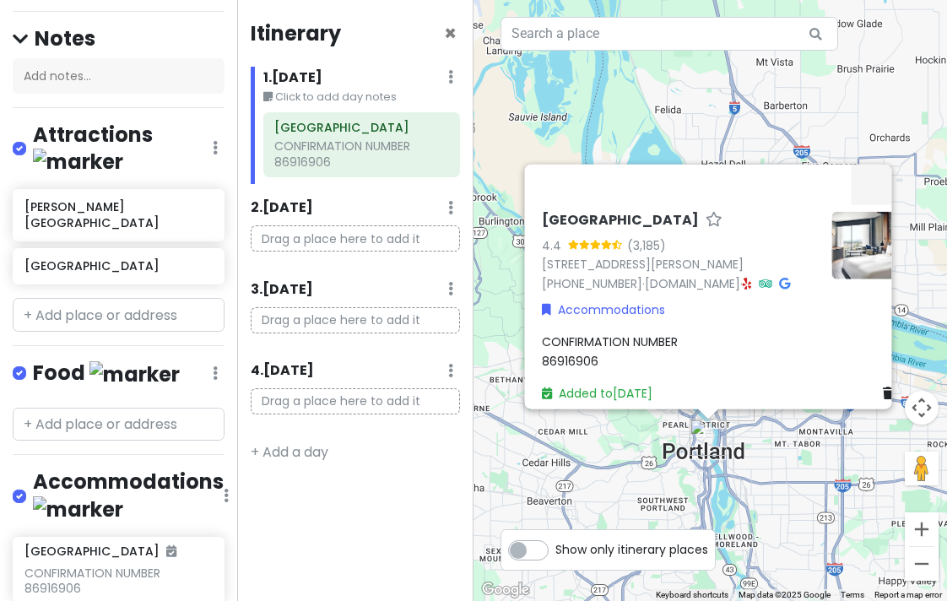
click at [668, 460] on div "[GEOGRAPHIC_DATA] 4.4 (3,185) [STREET_ADDRESS][PERSON_NAME] [PHONE_NUMBER] · [D…" at bounding box center [711, 300] width 474 height 601
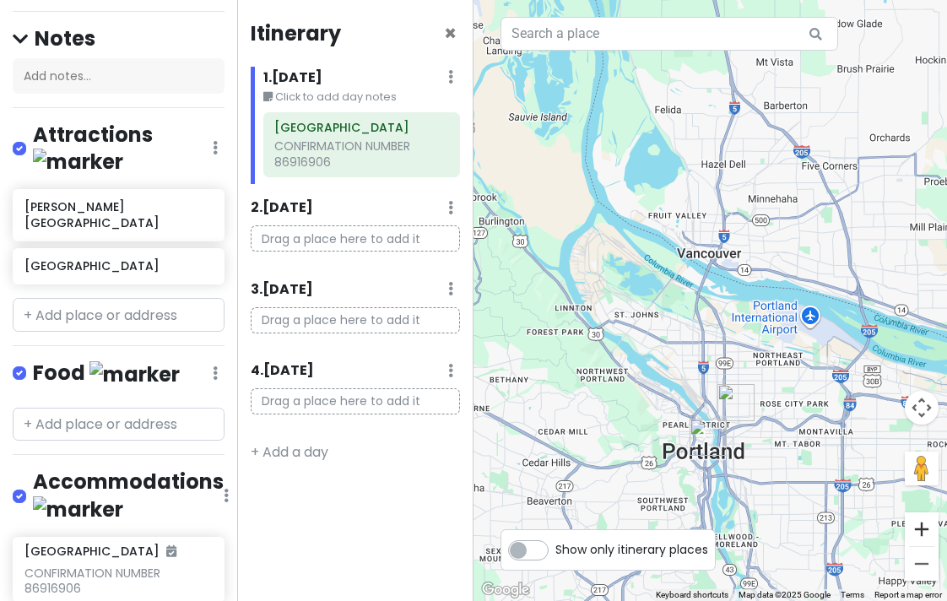
click at [916, 530] on button "Zoom in" at bounding box center [922, 529] width 34 height 34
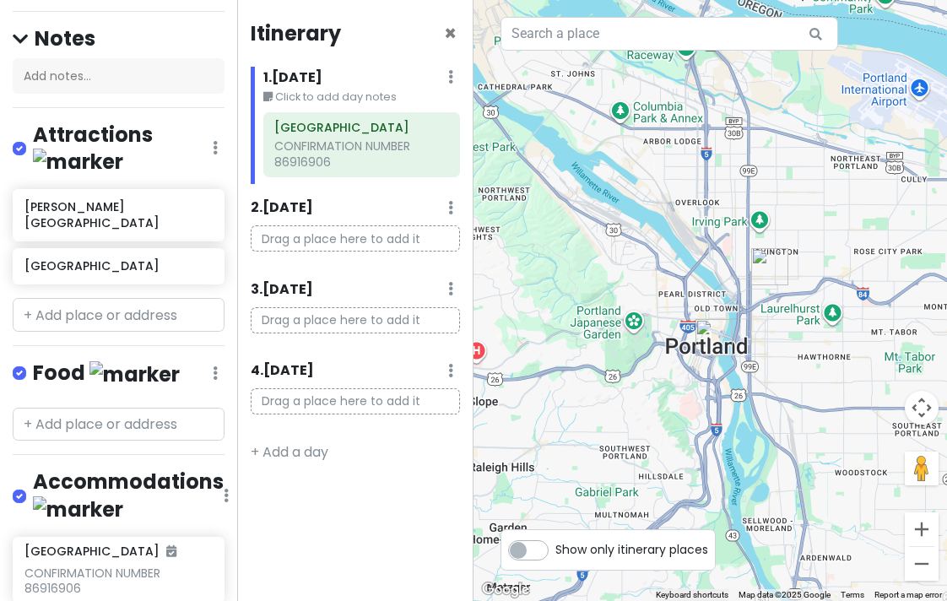
drag, startPoint x: 669, startPoint y: 382, endPoint x: 679, endPoint y: 122, distance: 260.2
click at [679, 122] on div at bounding box center [711, 300] width 474 height 601
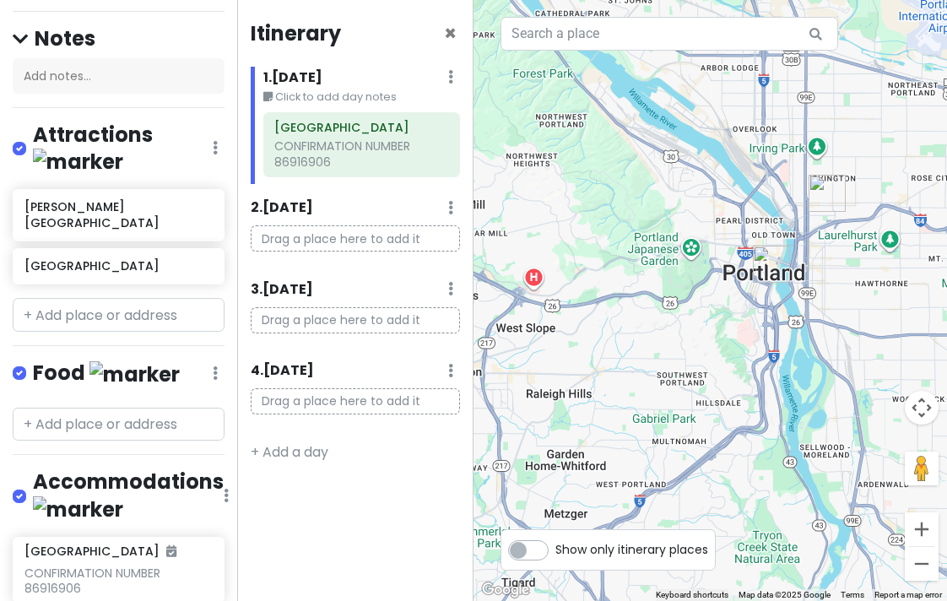
drag, startPoint x: 741, startPoint y: 202, endPoint x: 799, endPoint y: 133, distance: 89.3
click at [799, 133] on div at bounding box center [711, 300] width 474 height 601
click at [925, 516] on button "Zoom in" at bounding box center [922, 529] width 34 height 34
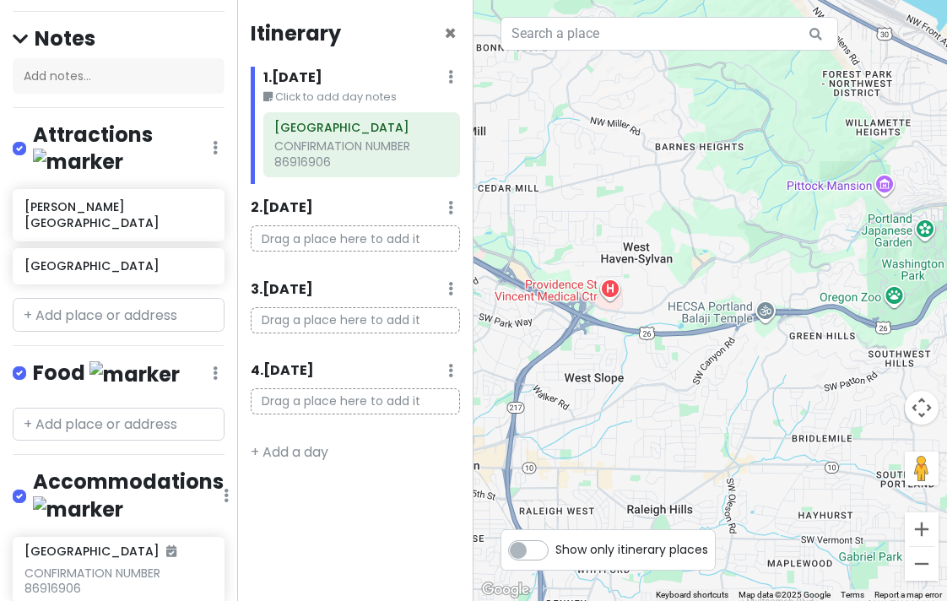
drag, startPoint x: 686, startPoint y: 324, endPoint x: 945, endPoint y: 348, distance: 260.3
click at [934, 348] on div at bounding box center [711, 300] width 474 height 601
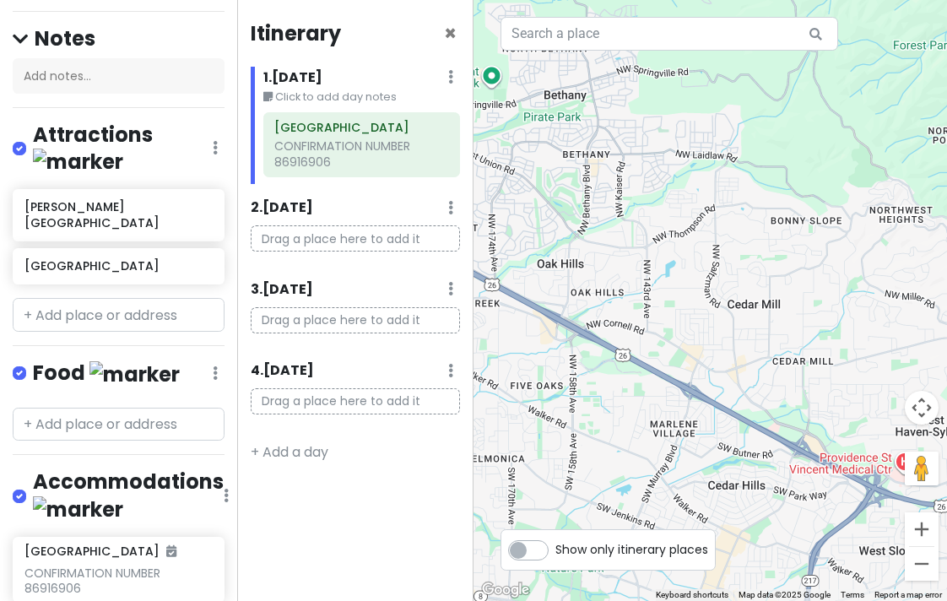
drag, startPoint x: 624, startPoint y: 310, endPoint x: 921, endPoint y: 485, distance: 345.2
click at [921, 485] on div at bounding box center [711, 300] width 474 height 601
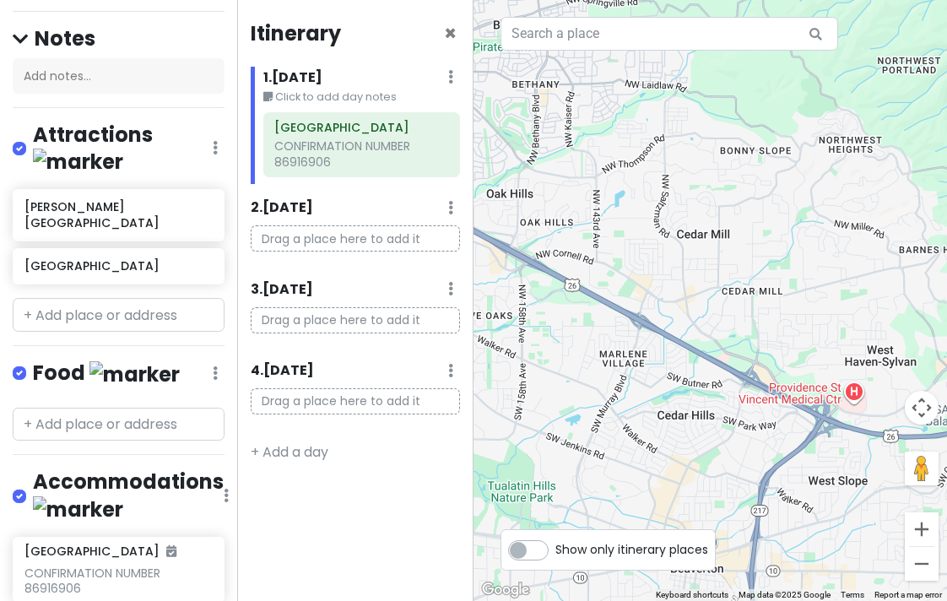
drag, startPoint x: 653, startPoint y: 226, endPoint x: 608, endPoint y: 158, distance: 82.2
click at [608, 158] on div at bounding box center [711, 300] width 474 height 601
drag, startPoint x: 856, startPoint y: 216, endPoint x: 611, endPoint y: 189, distance: 246.3
click at [611, 189] on div at bounding box center [711, 300] width 474 height 601
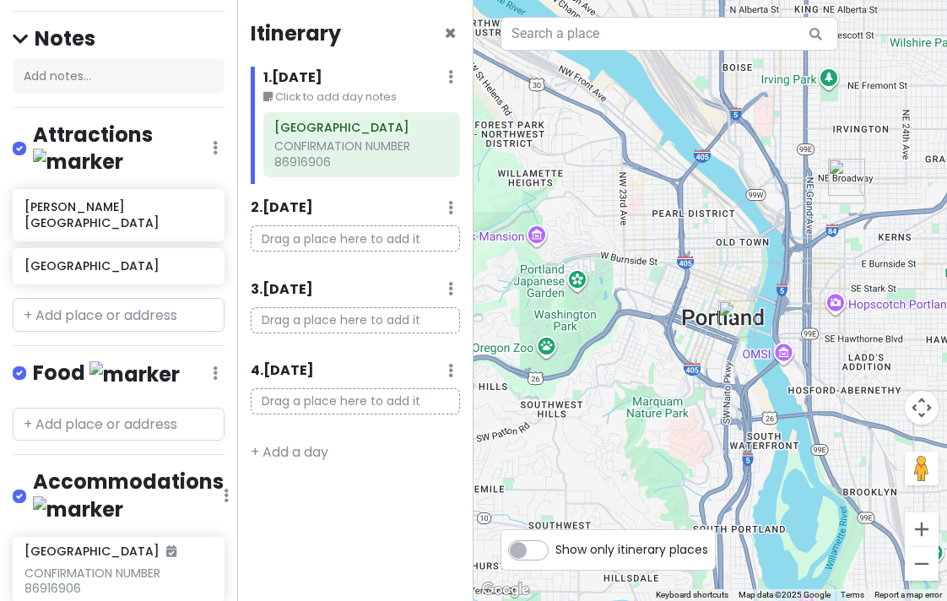
click at [490, 203] on div at bounding box center [711, 300] width 474 height 601
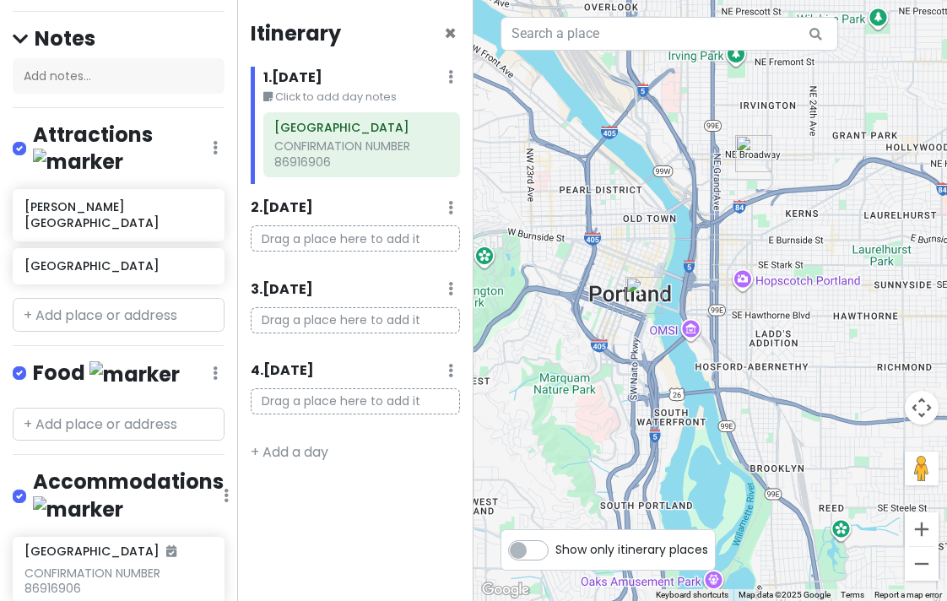
drag, startPoint x: 559, startPoint y: 288, endPoint x: 691, endPoint y: 282, distance: 131.8
click at [691, 282] on div at bounding box center [711, 300] width 474 height 601
click at [745, 282] on div at bounding box center [711, 300] width 474 height 601
click at [94, 298] on input "text" at bounding box center [119, 315] width 212 height 34
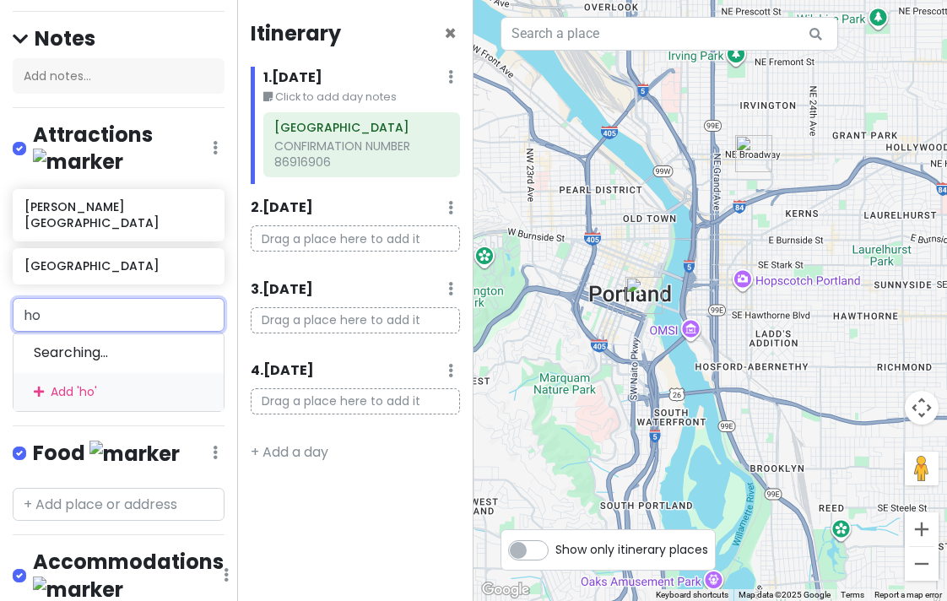
type input "hop"
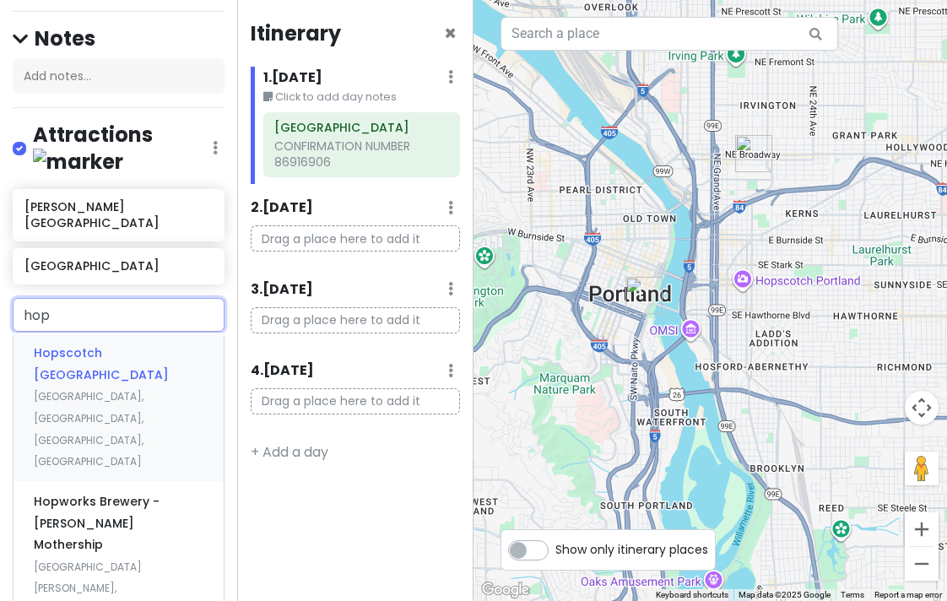
click at [65, 389] on span "[GEOGRAPHIC_DATA], [GEOGRAPHIC_DATA], [GEOGRAPHIC_DATA], [GEOGRAPHIC_DATA]" at bounding box center [89, 428] width 110 height 79
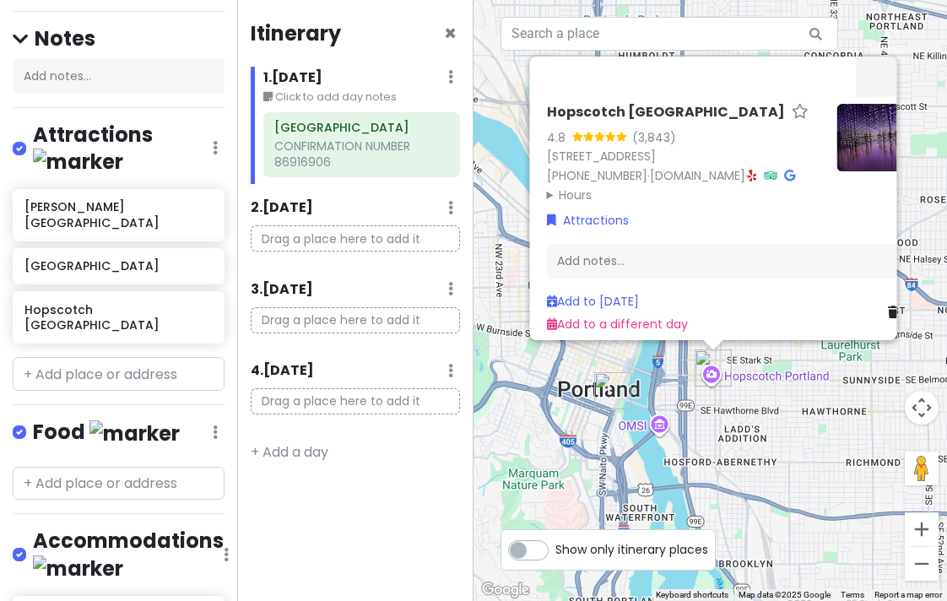
click at [328, 512] on div "Itinerary × 1 . [DATE] Edit Day Notes Delete Day Click to add day notes Portlan…" at bounding box center [355, 300] width 237 height 601
